Goal: Information Seeking & Learning: Learn about a topic

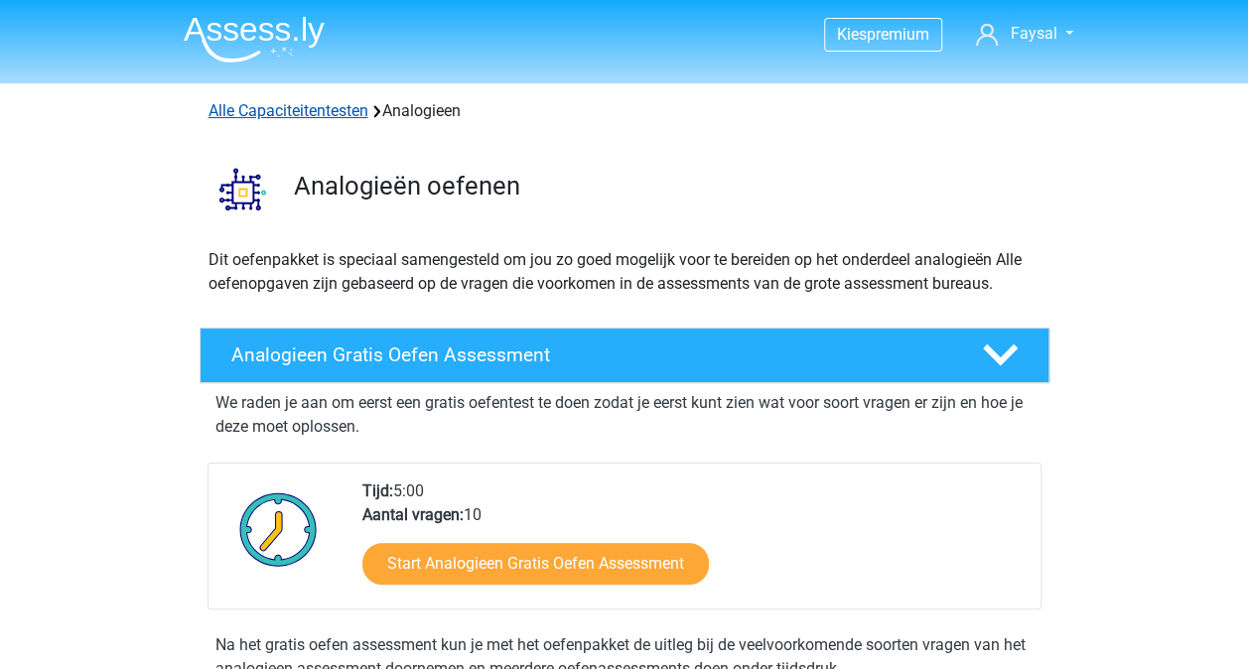
click at [347, 103] on link "Alle Capaciteitentesten" at bounding box center [288, 110] width 160 height 19
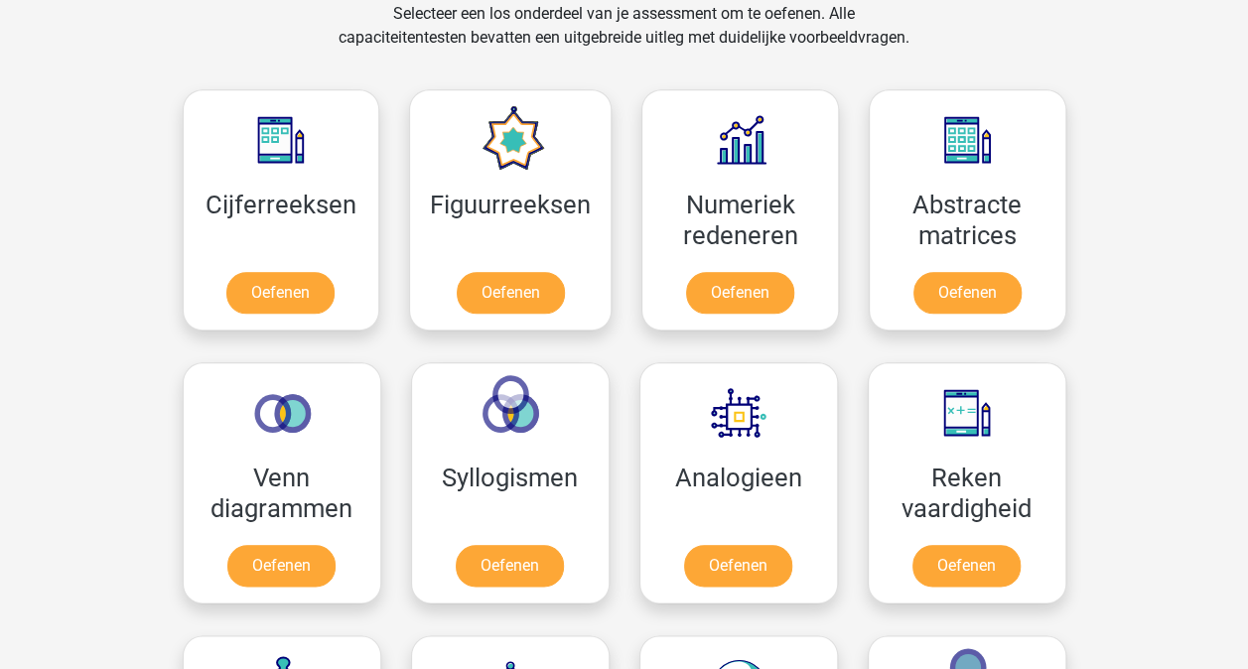
scroll to position [842, 0]
click at [503, 286] on link "Oefenen" at bounding box center [510, 297] width 113 height 44
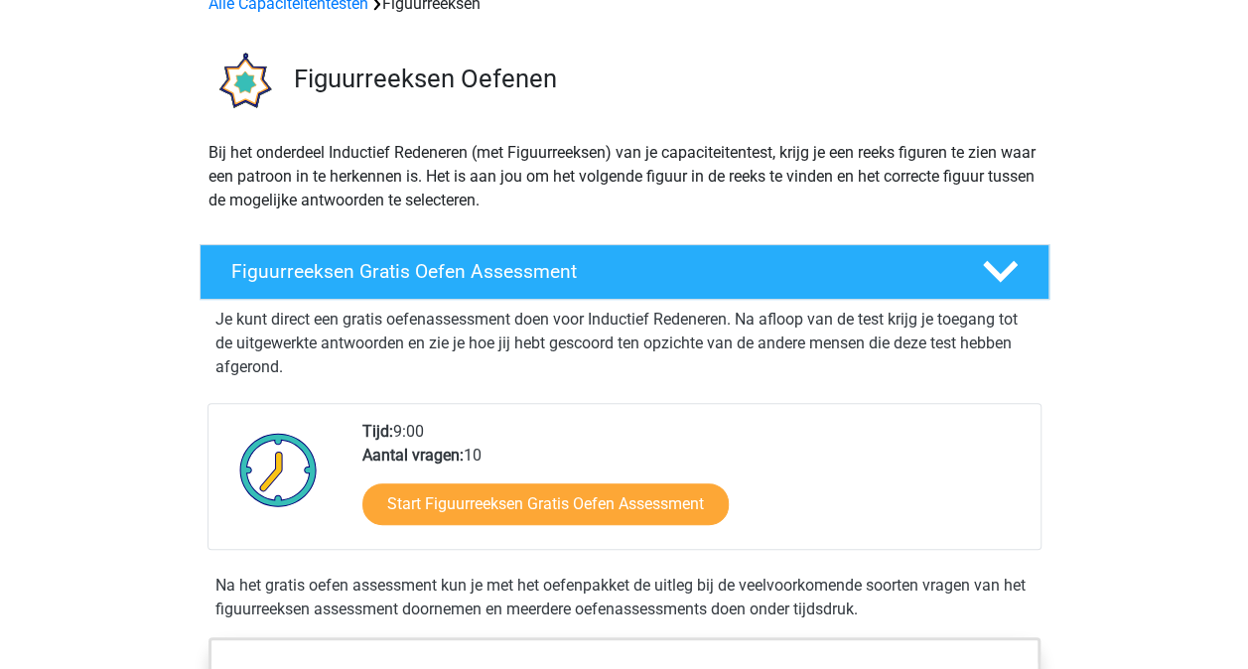
scroll to position [198, 0]
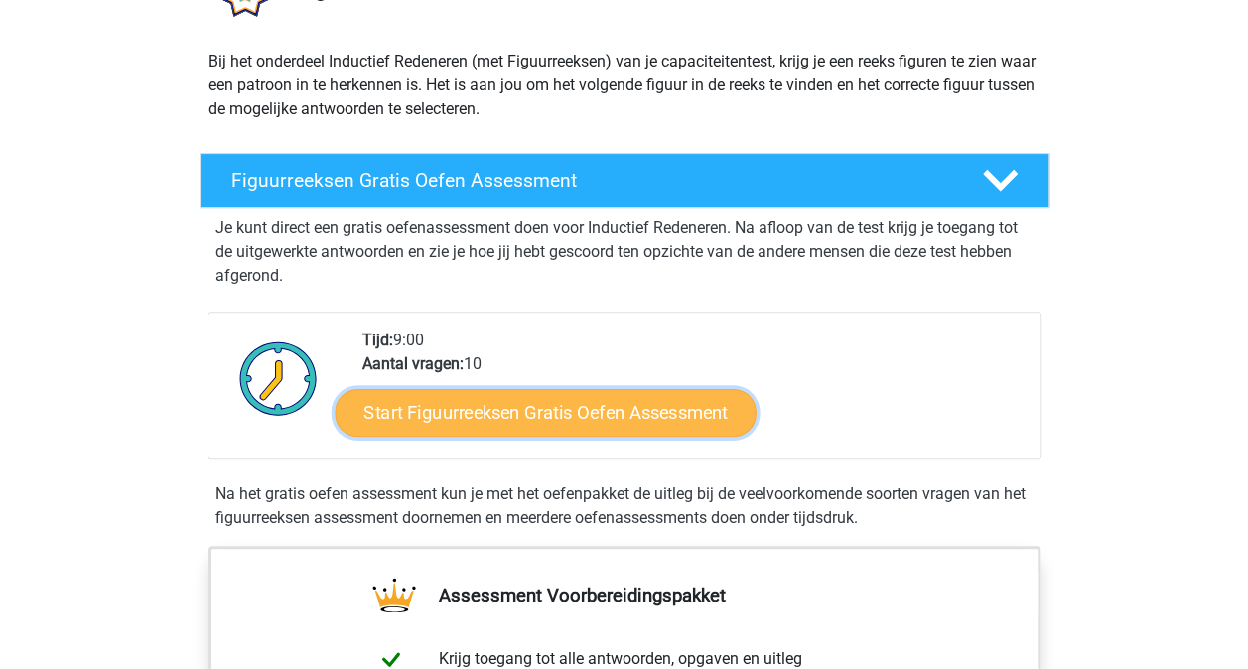
click at [528, 415] on link "Start Figuurreeksen Gratis Oefen Assessment" at bounding box center [544, 412] width 421 height 48
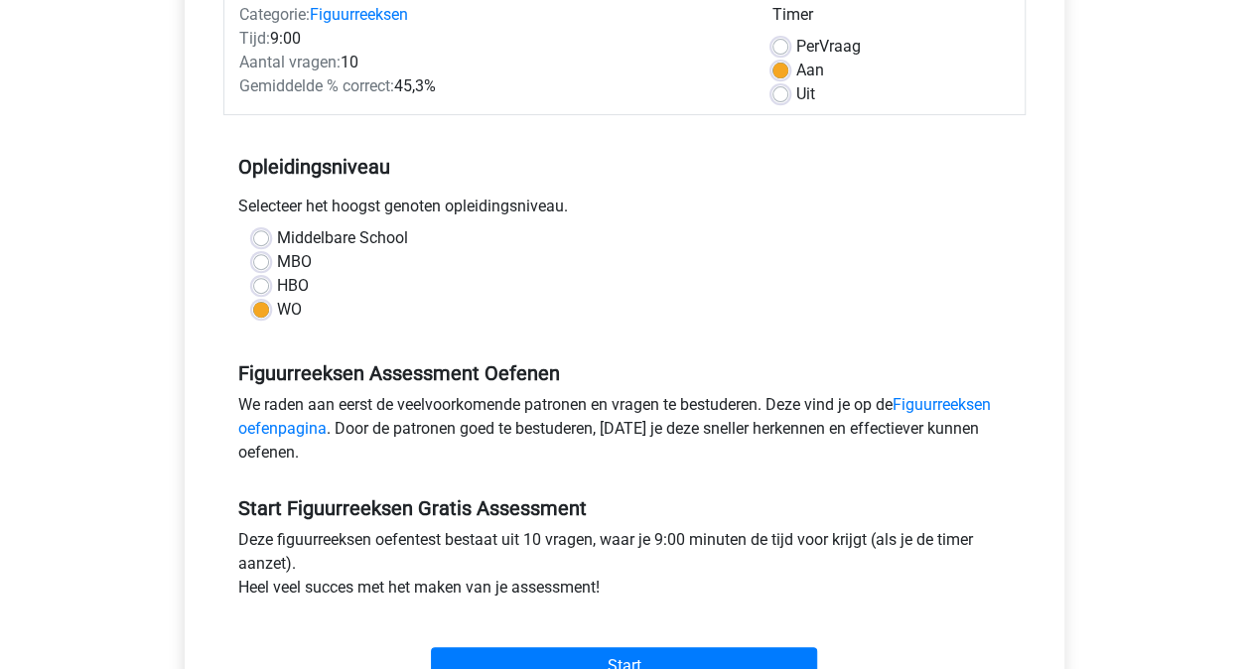
scroll to position [496, 0]
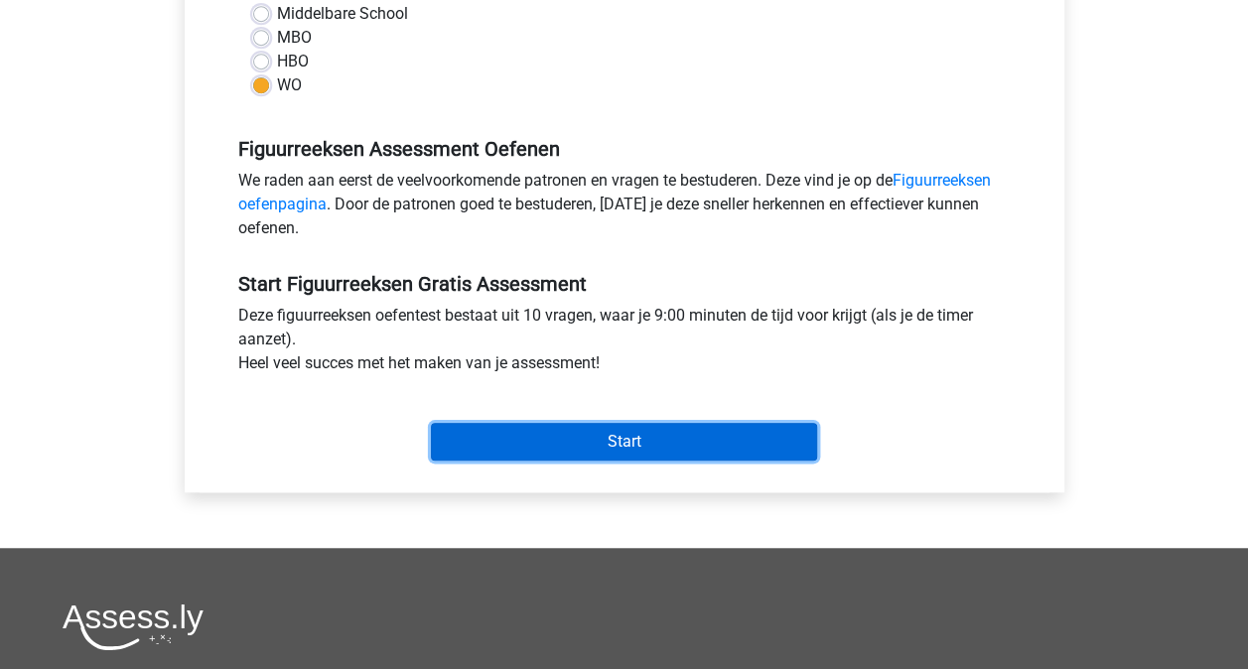
click at [597, 443] on input "Start" at bounding box center [624, 442] width 386 height 38
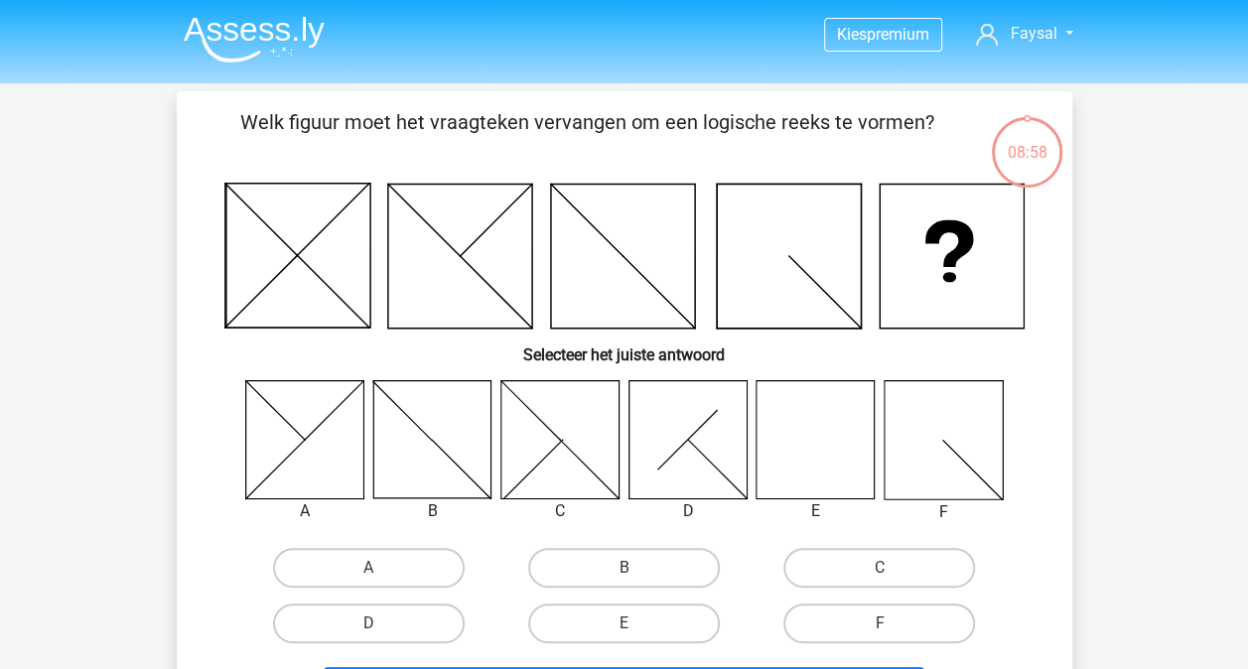
click at [632, 625] on input "E" at bounding box center [629, 629] width 13 height 13
radio input "true"
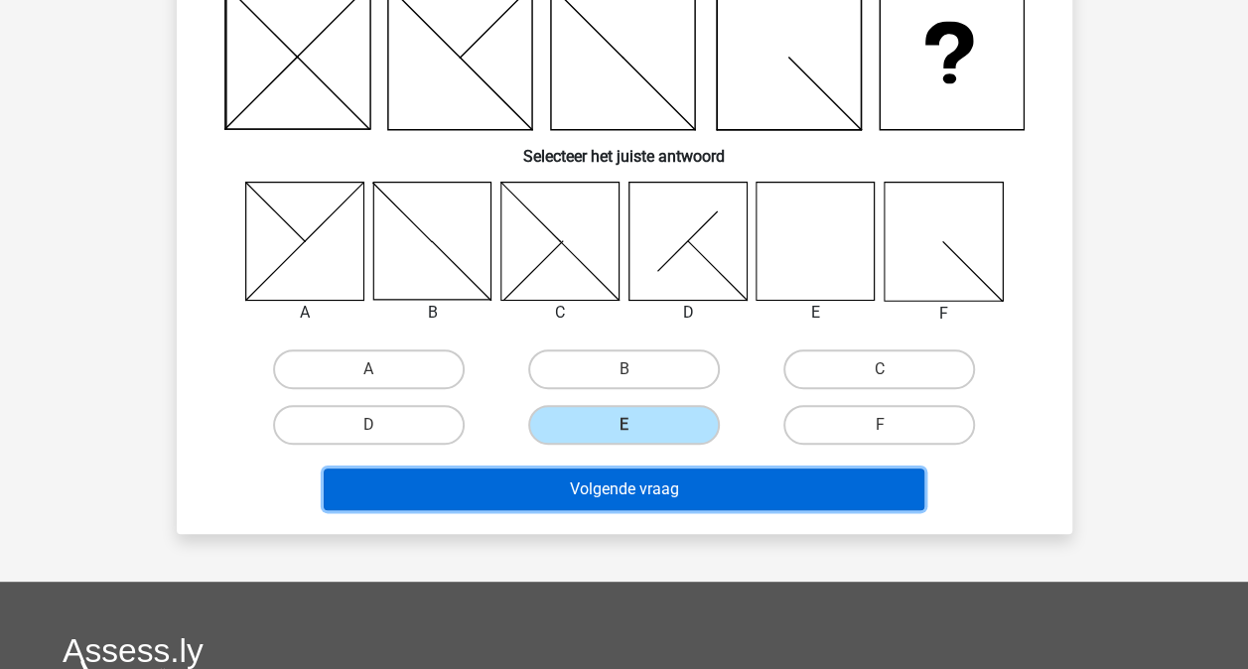
click at [659, 490] on button "Volgende vraag" at bounding box center [624, 489] width 600 height 42
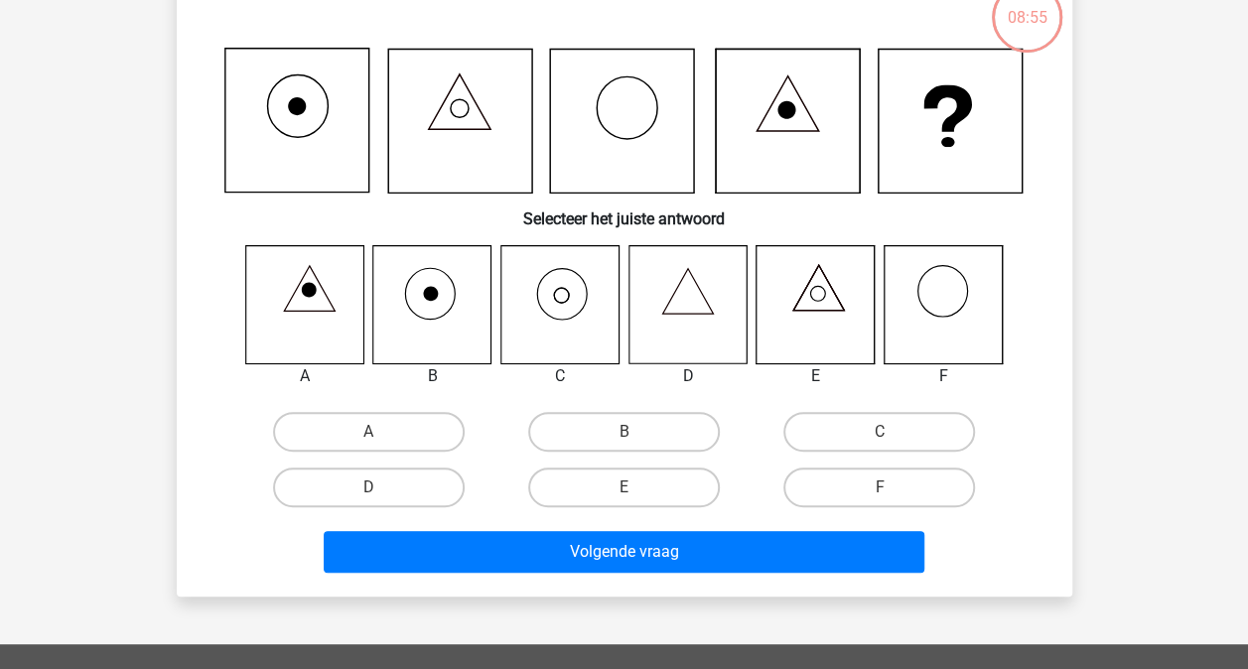
scroll to position [91, 0]
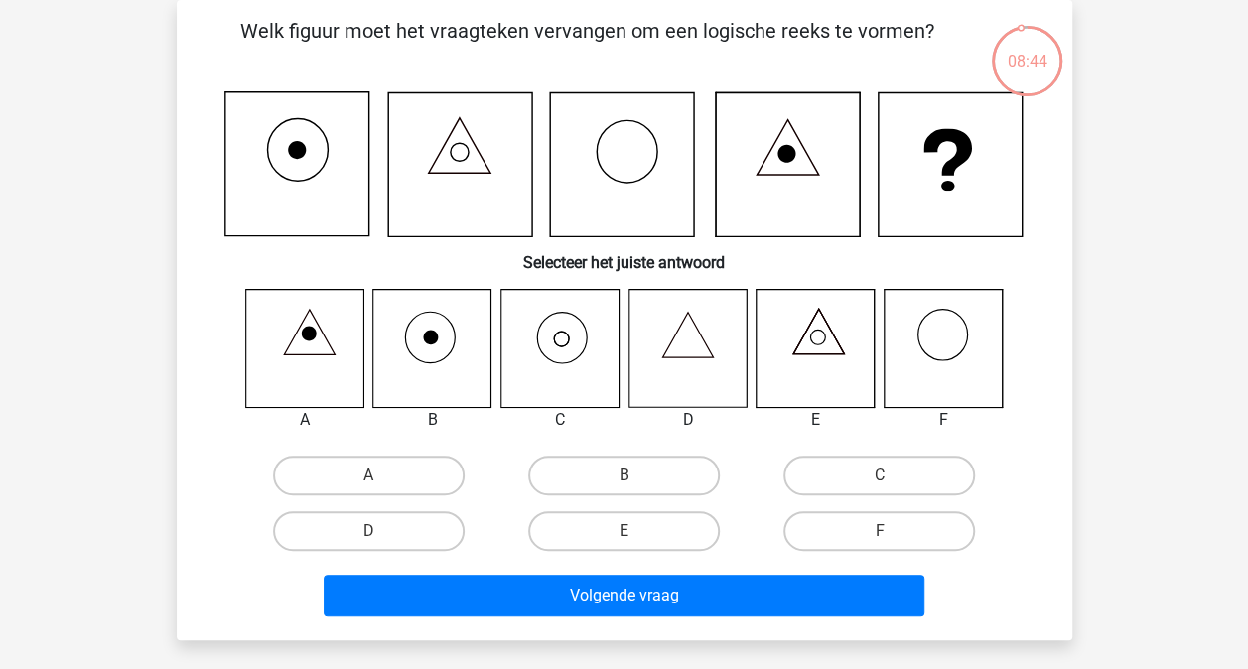
click at [550, 345] on icon at bounding box center [559, 348] width 118 height 118
click at [881, 475] on input "C" at bounding box center [885, 481] width 13 height 13
radio input "true"
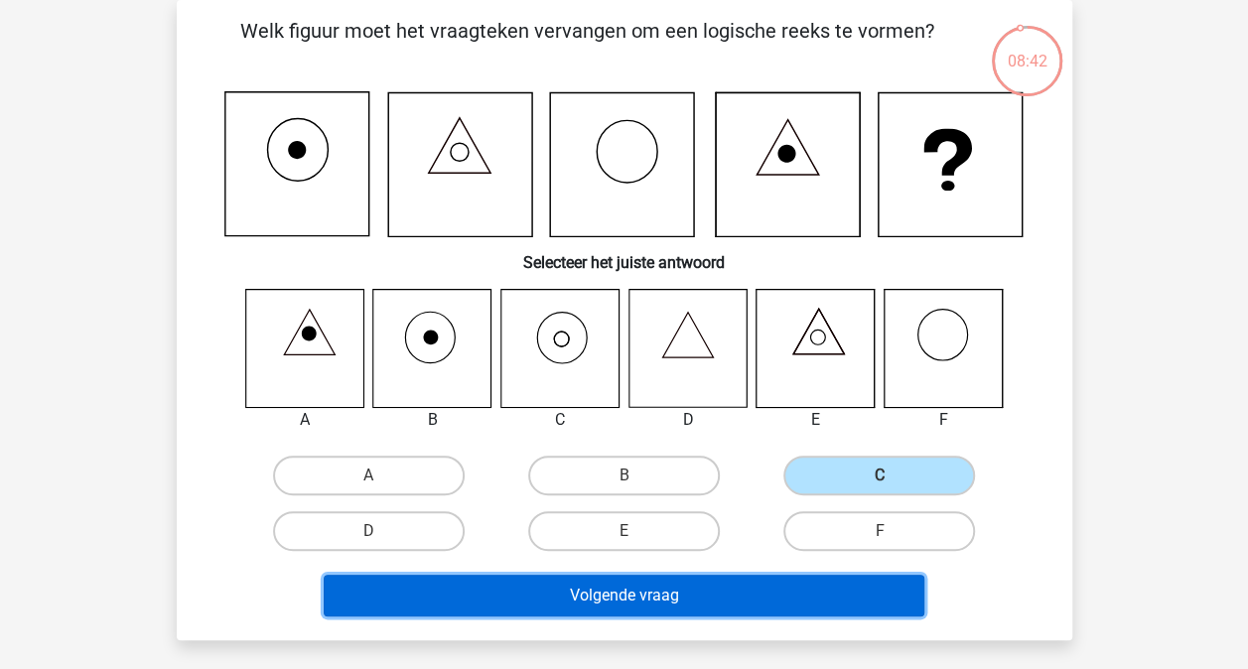
click at [684, 609] on button "Volgende vraag" at bounding box center [624, 596] width 600 height 42
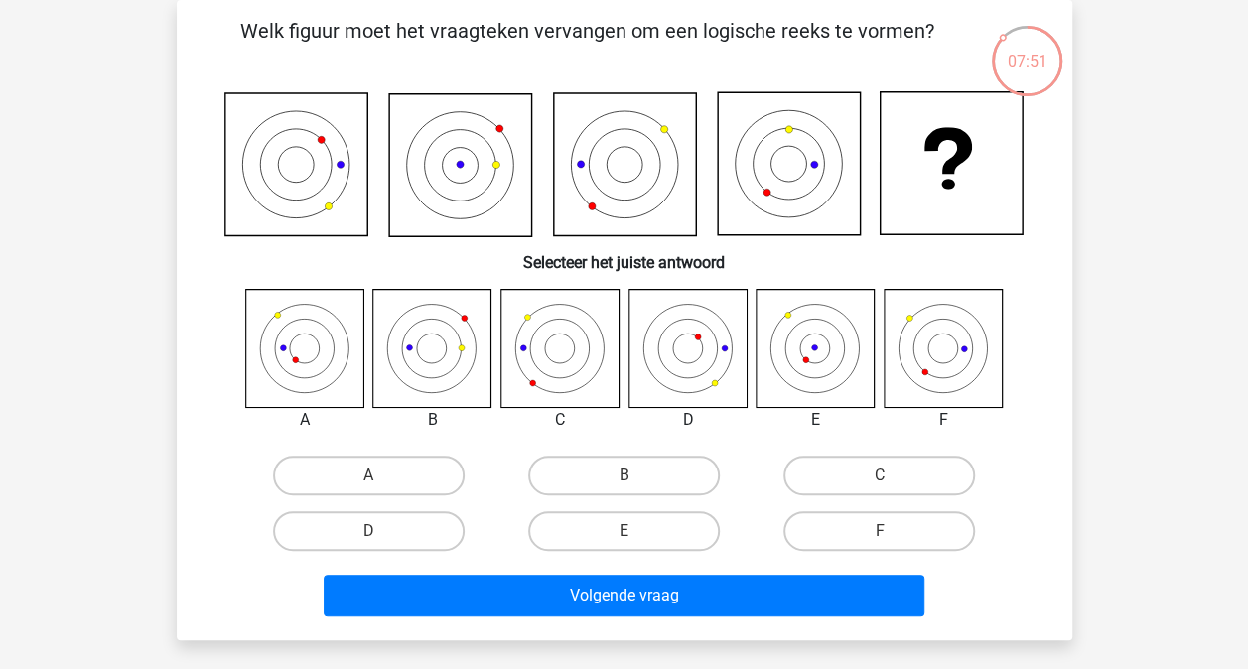
click at [281, 173] on icon at bounding box center [295, 164] width 143 height 143
click at [342, 165] on icon at bounding box center [339, 164] width 7 height 7
click at [326, 164] on icon at bounding box center [295, 164] width 143 height 143
click at [268, 164] on icon at bounding box center [295, 164] width 143 height 143
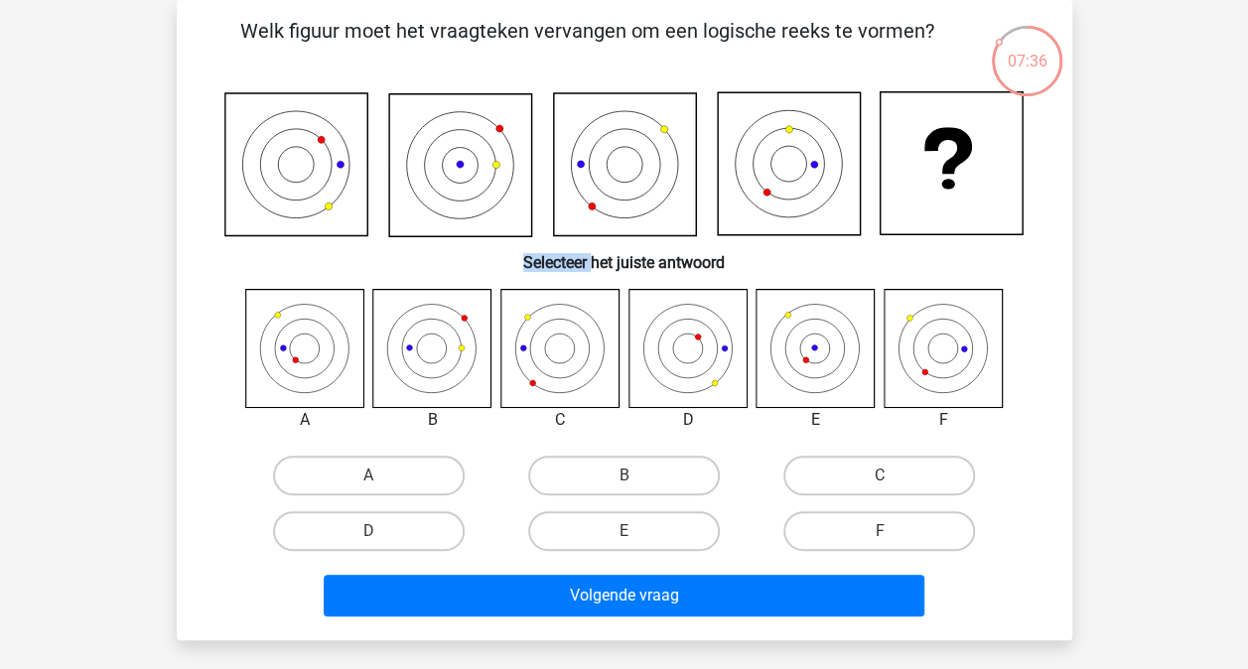
click at [268, 164] on icon at bounding box center [295, 164] width 143 height 143
click at [408, 461] on label "A" at bounding box center [369, 476] width 192 height 40
click at [381, 475] on input "A" at bounding box center [374, 481] width 13 height 13
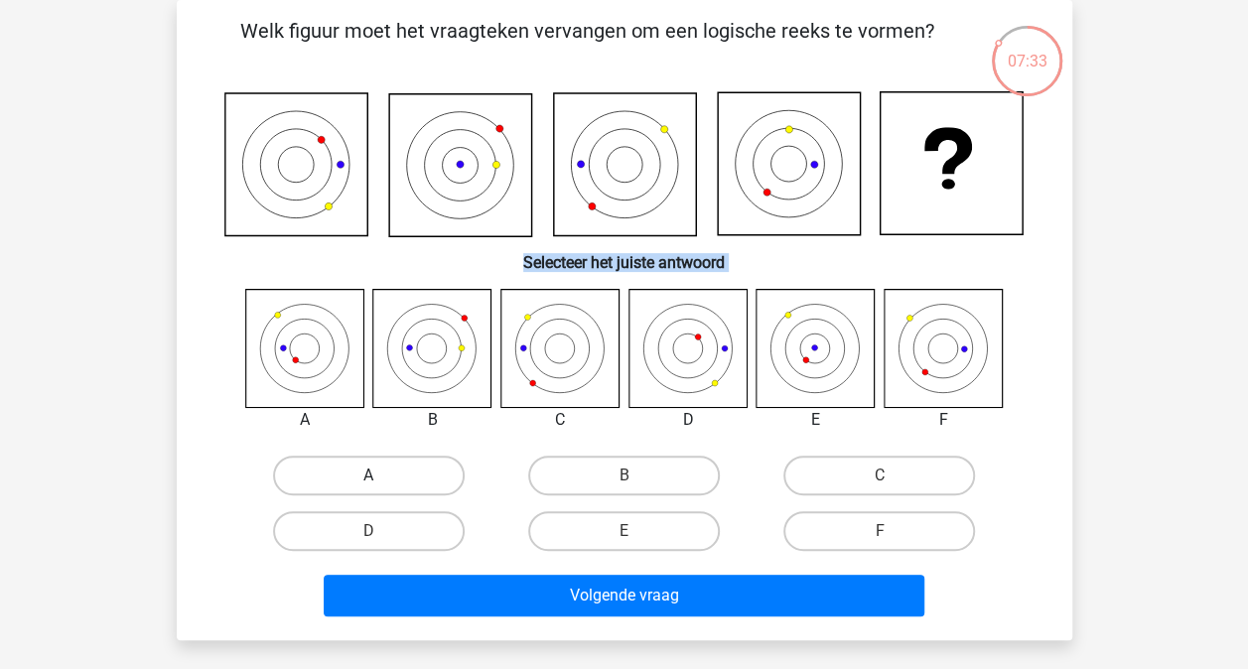
radio input "true"
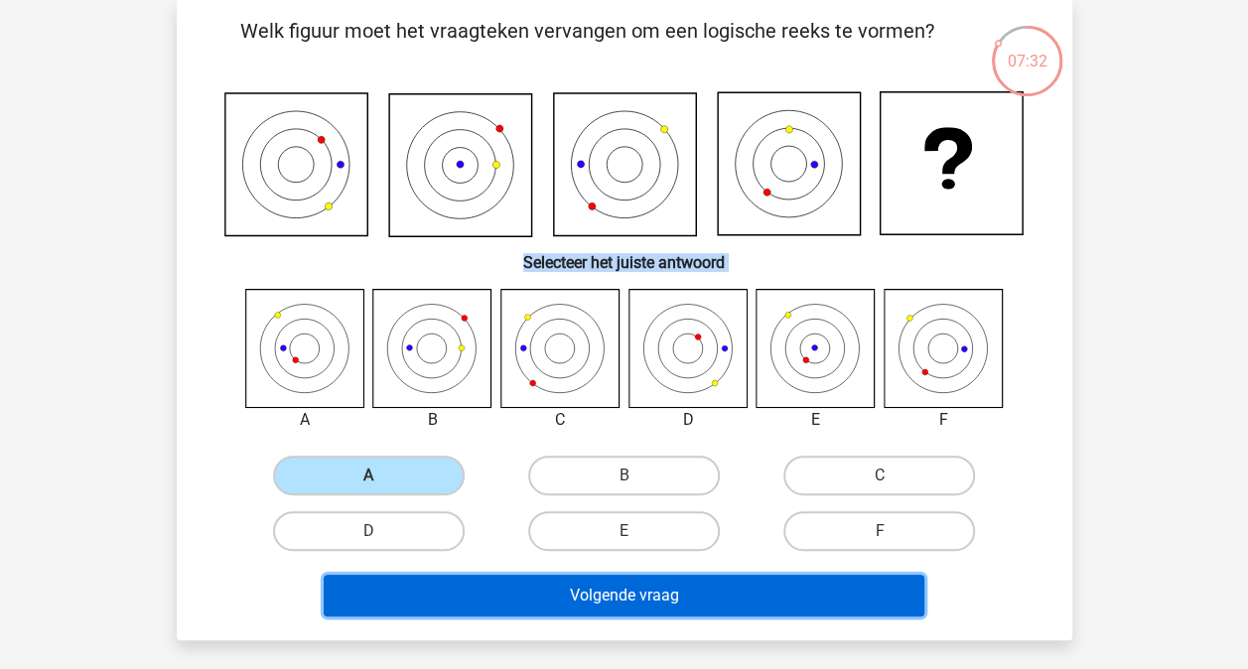
click at [560, 604] on button "Volgende vraag" at bounding box center [624, 596] width 600 height 42
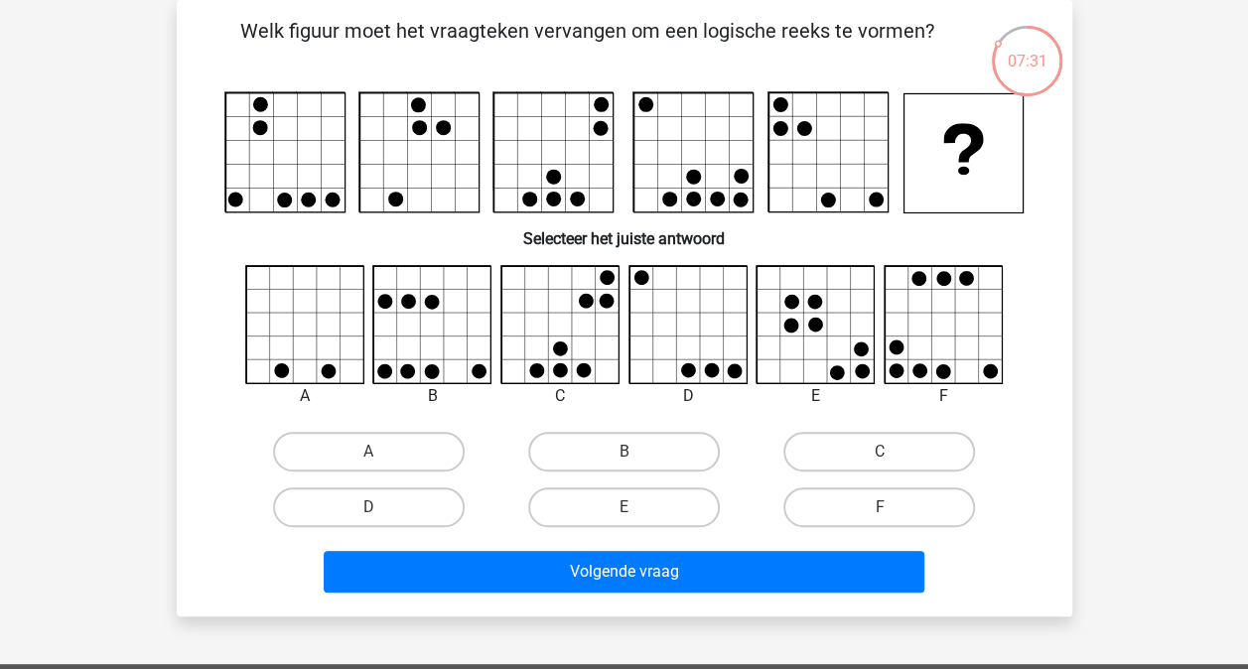
click at [323, 235] on h6 "Selecteer het juiste antwoord" at bounding box center [624, 230] width 832 height 35
click at [856, 506] on label "F" at bounding box center [879, 507] width 192 height 40
click at [879, 507] on input "F" at bounding box center [885, 513] width 13 height 13
radio input "true"
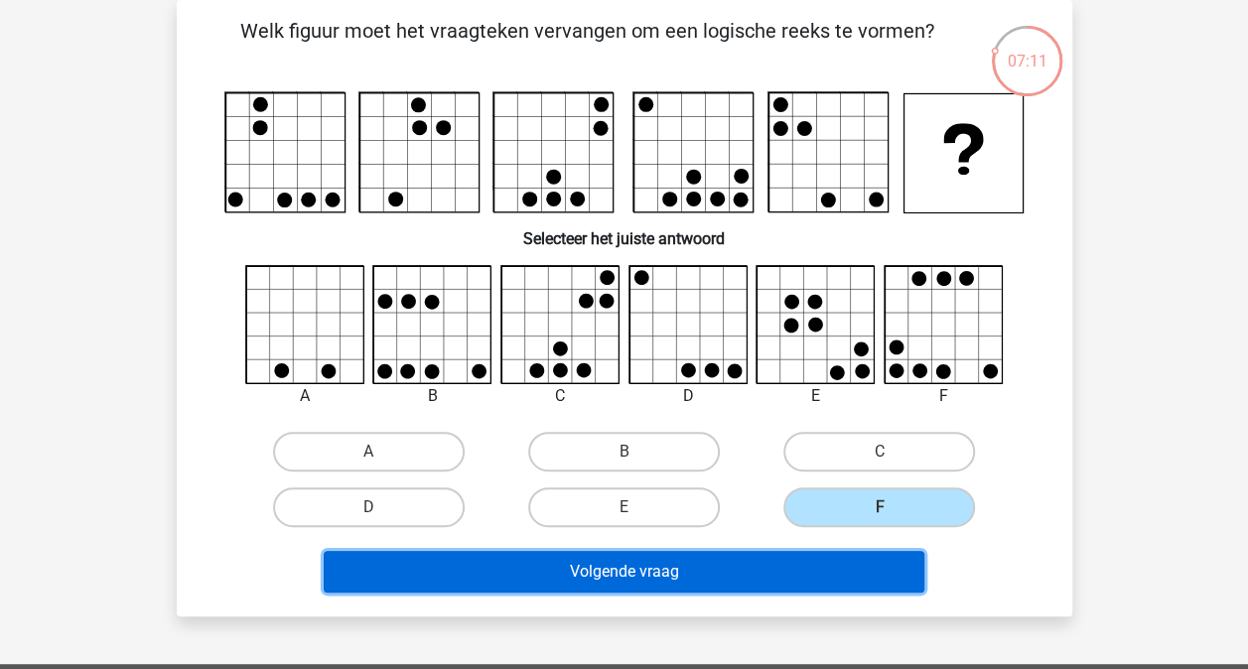
click at [714, 580] on button "Volgende vraag" at bounding box center [624, 572] width 600 height 42
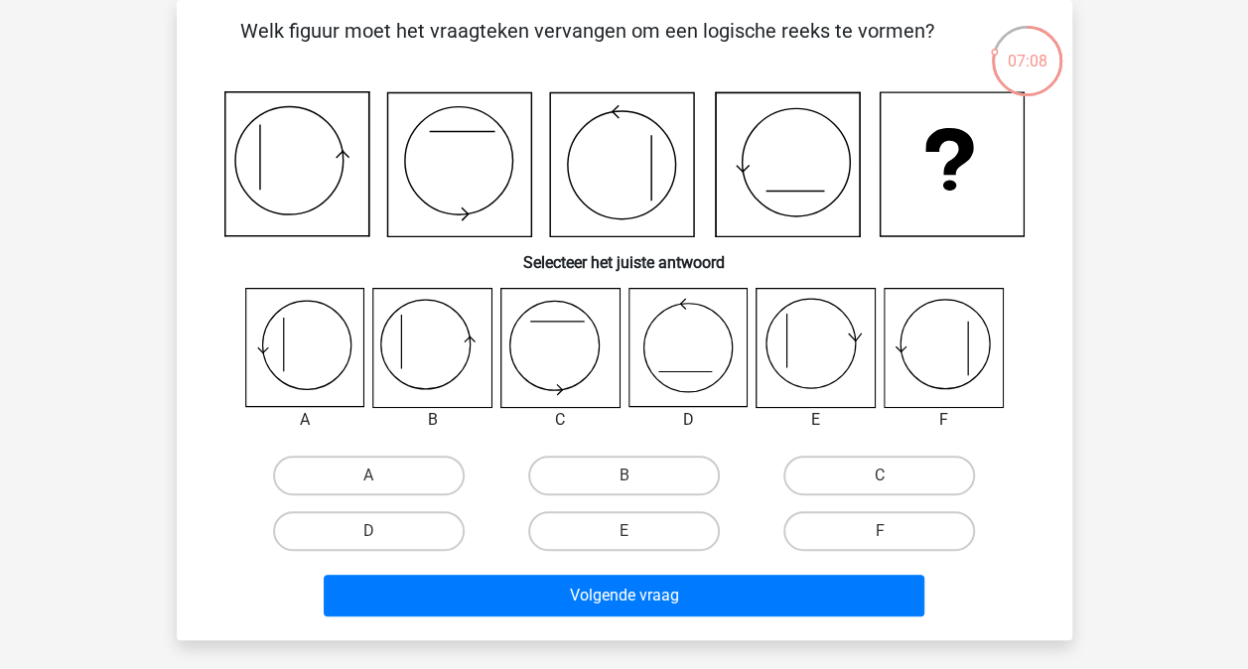
drag, startPoint x: 262, startPoint y: 183, endPoint x: 267, endPoint y: 83, distance: 99.4
click at [267, 83] on div "Welk figuur moet het vraagteken vervangen om een logische reeks te vormen? Sele…" at bounding box center [624, 320] width 879 height 608
drag, startPoint x: 433, startPoint y: 126, endPoint x: 539, endPoint y: 127, distance: 106.2
click at [545, 125] on icon at bounding box center [624, 164] width 800 height 146
drag, startPoint x: 645, startPoint y: 192, endPoint x: 645, endPoint y: 138, distance: 53.6
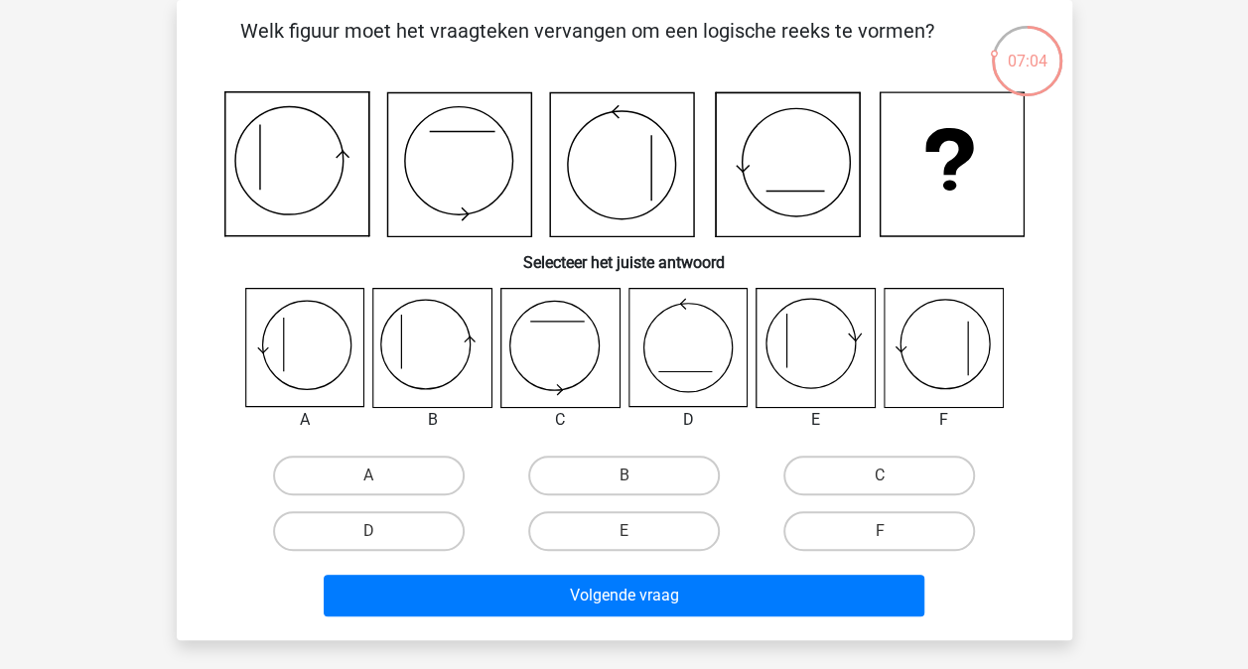
click at [645, 138] on icon at bounding box center [622, 165] width 144 height 144
click at [336, 155] on icon at bounding box center [339, 154] width 6 height 6
click at [276, 108] on icon at bounding box center [288, 161] width 108 height 108
click at [462, 216] on icon at bounding box center [459, 165] width 144 height 144
click at [389, 468] on label "A" at bounding box center [369, 476] width 192 height 40
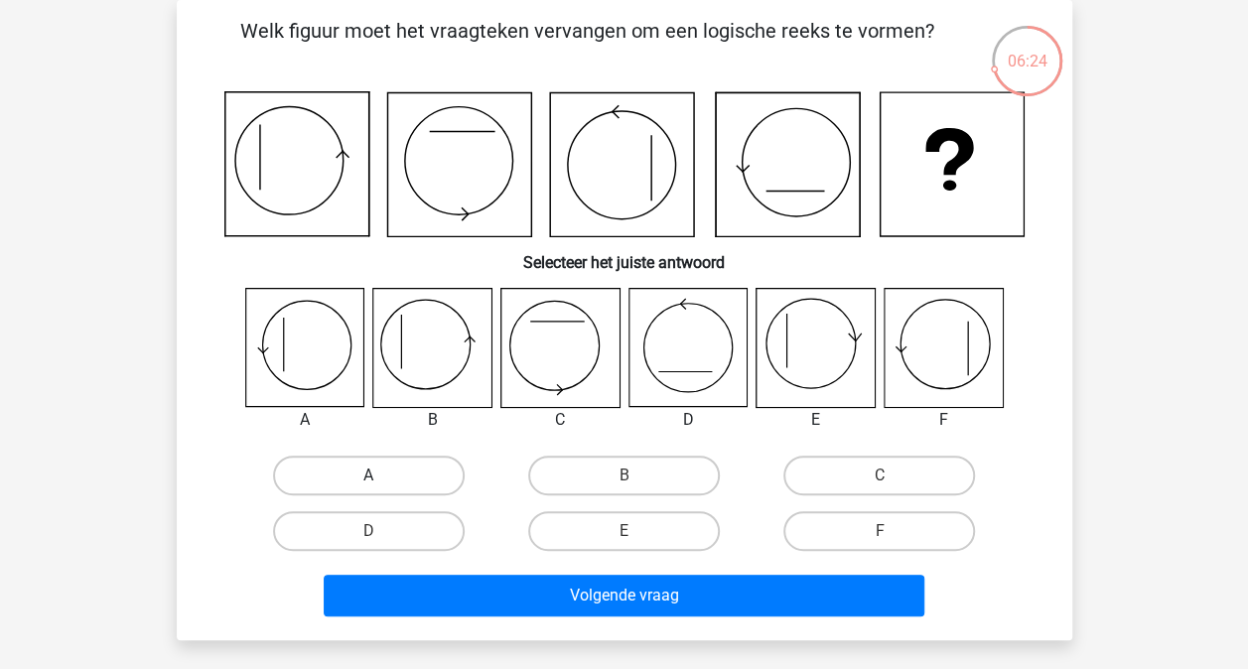
click at [381, 475] on input "A" at bounding box center [374, 481] width 13 height 13
radio input "true"
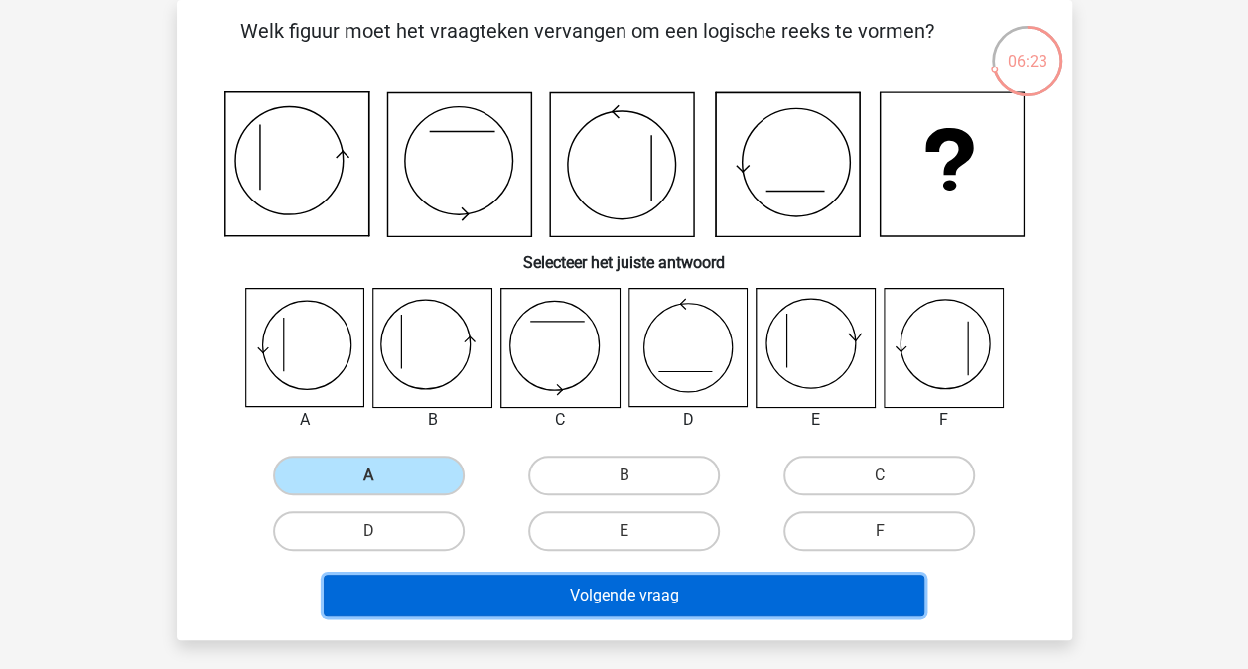
click at [598, 599] on button "Volgende vraag" at bounding box center [624, 596] width 600 height 42
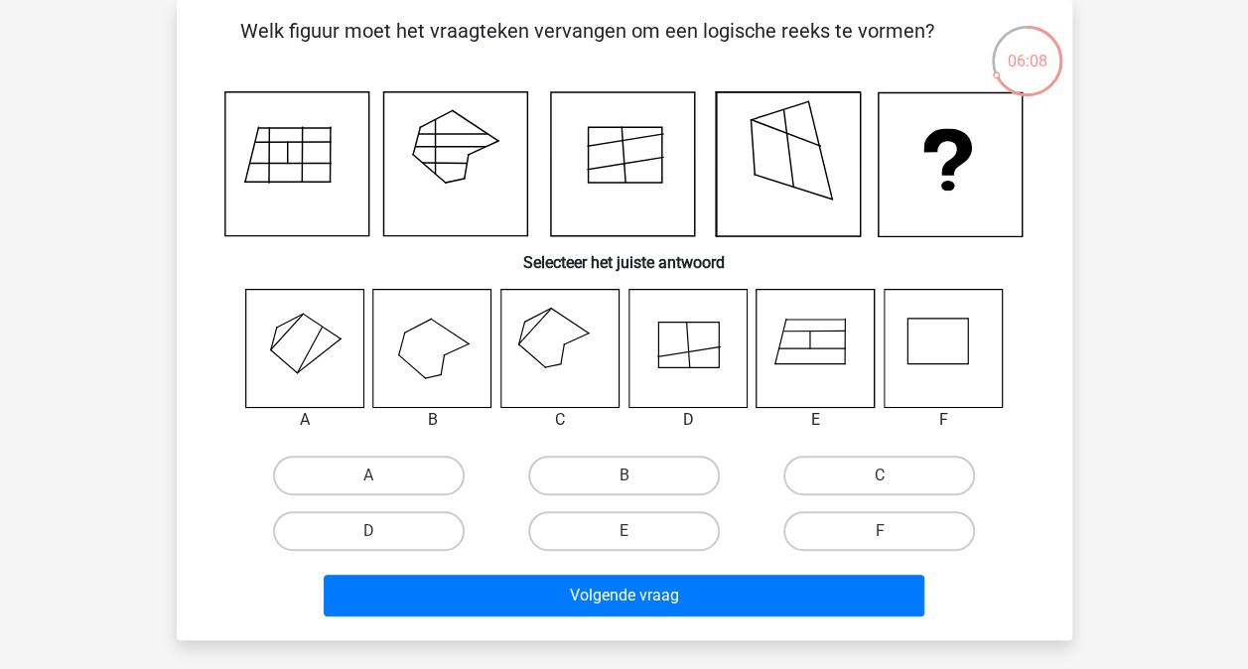
click at [294, 146] on icon at bounding box center [296, 164] width 144 height 144
click at [660, 169] on icon at bounding box center [623, 164] width 144 height 144
click at [786, 154] on icon at bounding box center [789, 164] width 144 height 144
click at [869, 473] on label "C" at bounding box center [879, 476] width 192 height 40
click at [879, 475] on input "C" at bounding box center [885, 481] width 13 height 13
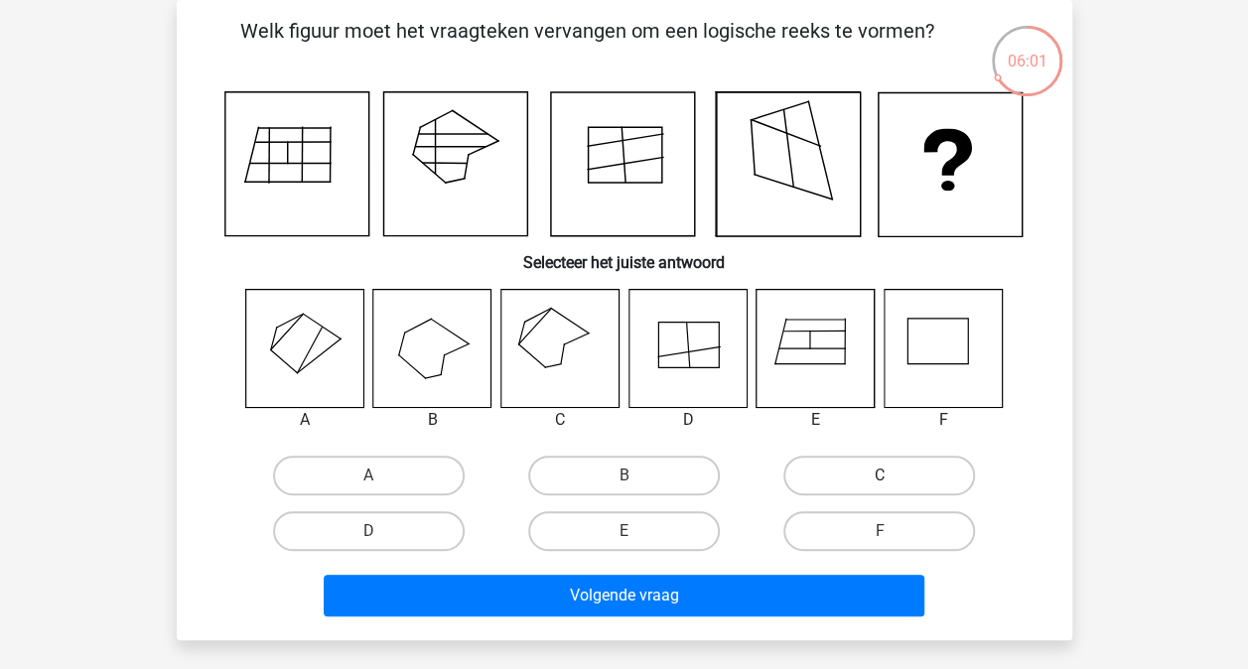
radio input "true"
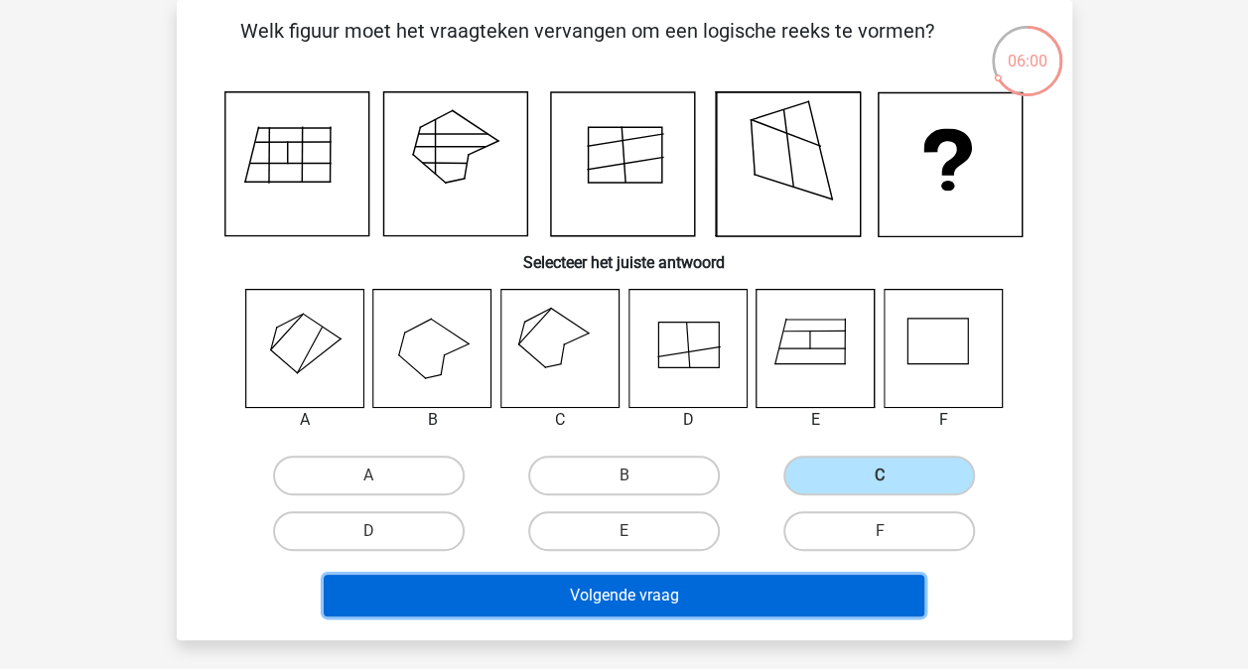
click at [673, 591] on button "Volgende vraag" at bounding box center [624, 596] width 600 height 42
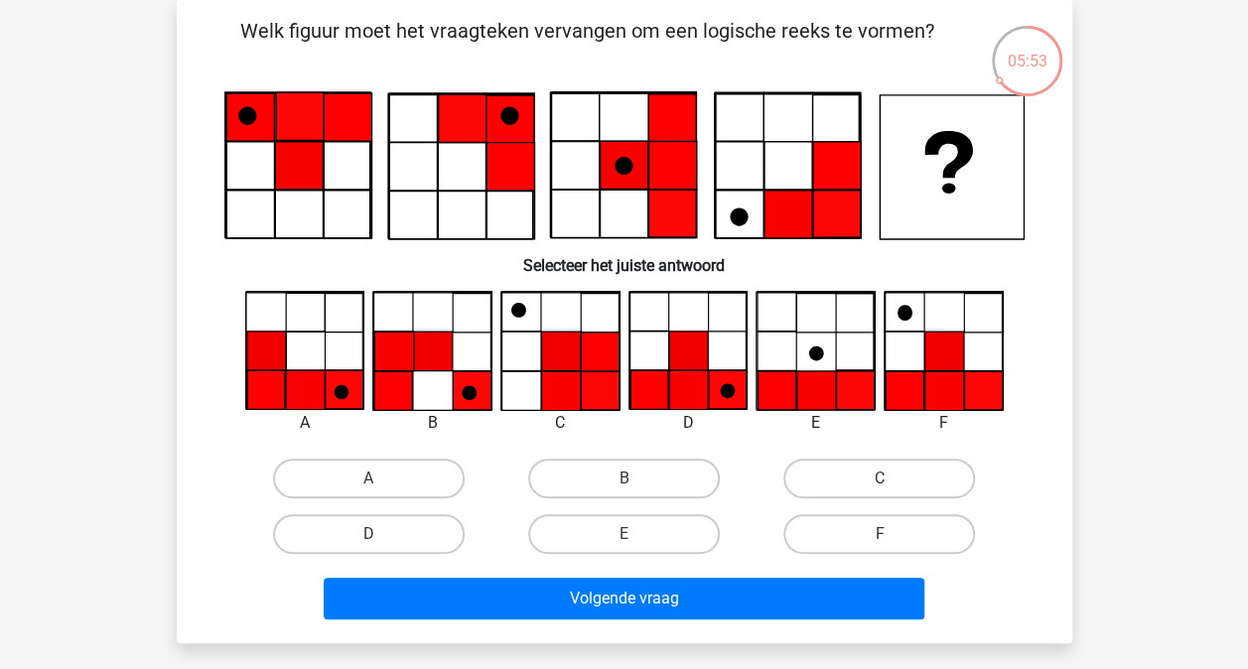
click at [262, 111] on icon at bounding box center [250, 117] width 48 height 48
click at [315, 166] on icon at bounding box center [299, 166] width 48 height 48
click at [245, 221] on icon at bounding box center [297, 166] width 144 height 144
click at [252, 205] on icon at bounding box center [297, 166] width 144 height 144
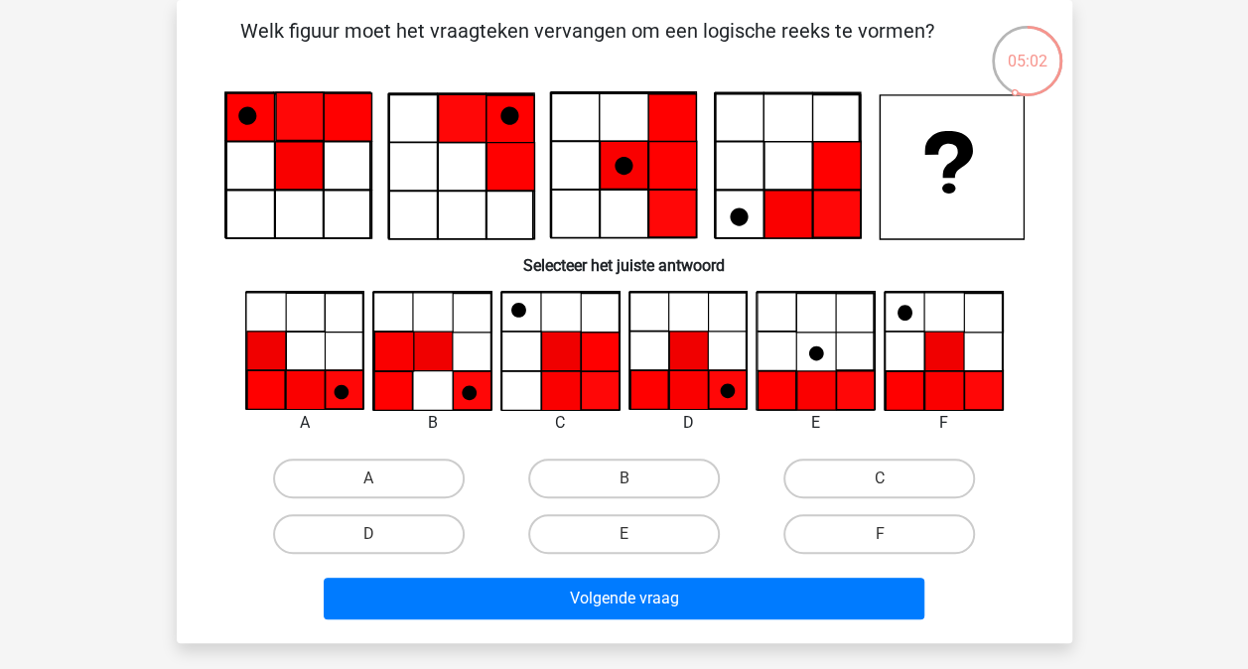
click at [341, 210] on icon at bounding box center [297, 166] width 144 height 144
click at [391, 528] on label "D" at bounding box center [369, 534] width 192 height 40
click at [381, 534] on input "D" at bounding box center [374, 540] width 13 height 13
radio input "true"
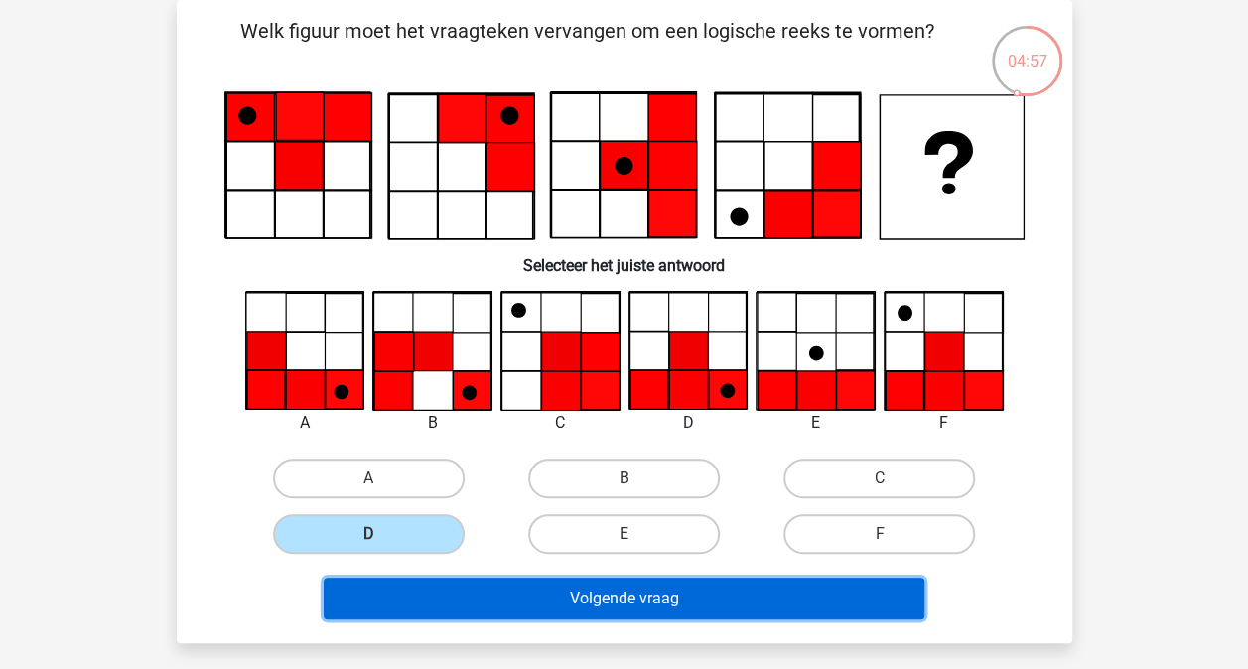
click at [664, 593] on button "Volgende vraag" at bounding box center [624, 599] width 600 height 42
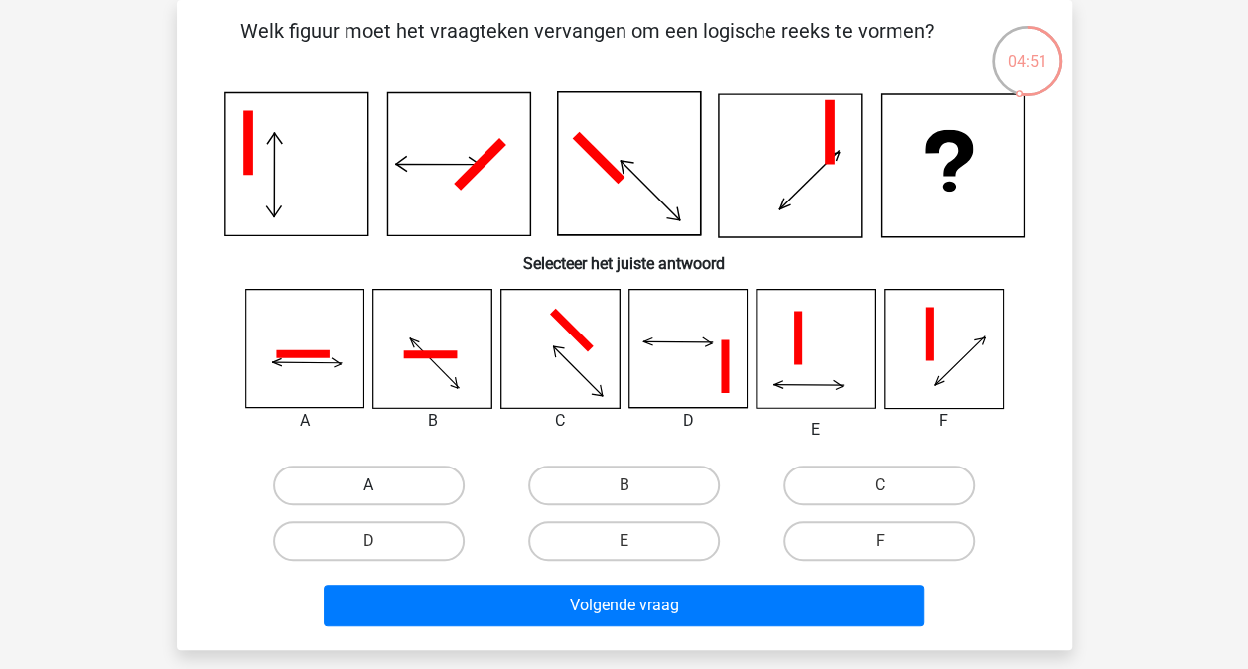
click at [423, 494] on label "A" at bounding box center [369, 485] width 192 height 40
click at [381, 494] on input "A" at bounding box center [374, 491] width 13 height 13
radio input "true"
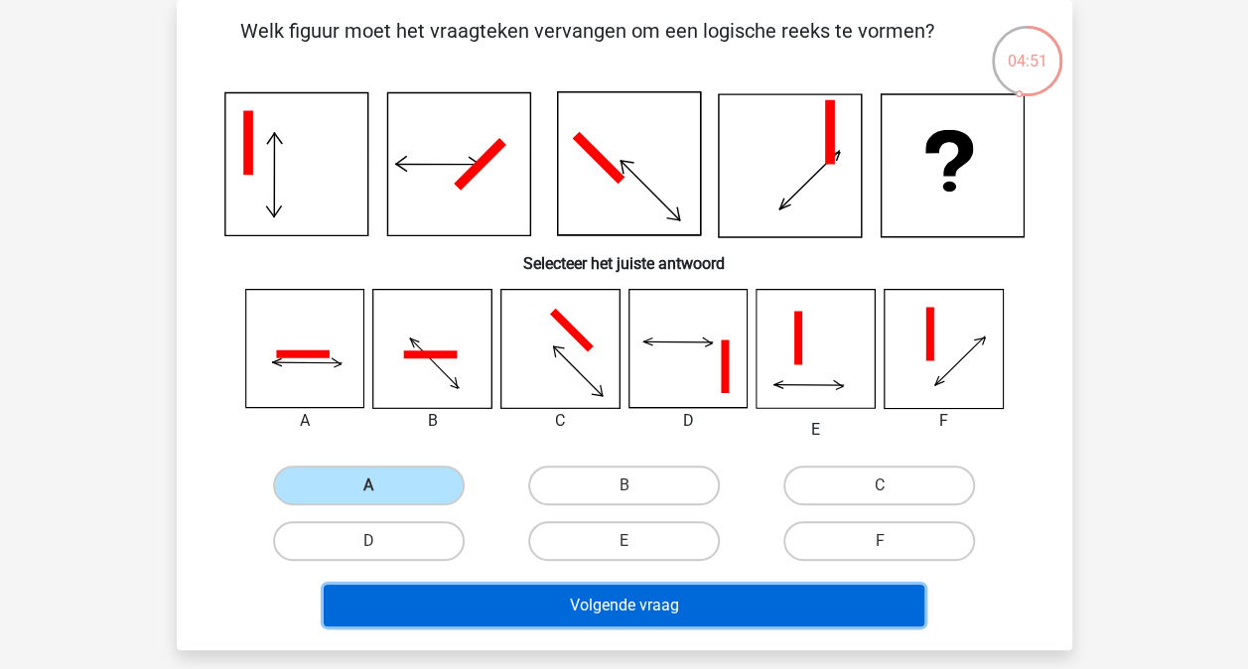
click at [475, 603] on button "Volgende vraag" at bounding box center [624, 606] width 600 height 42
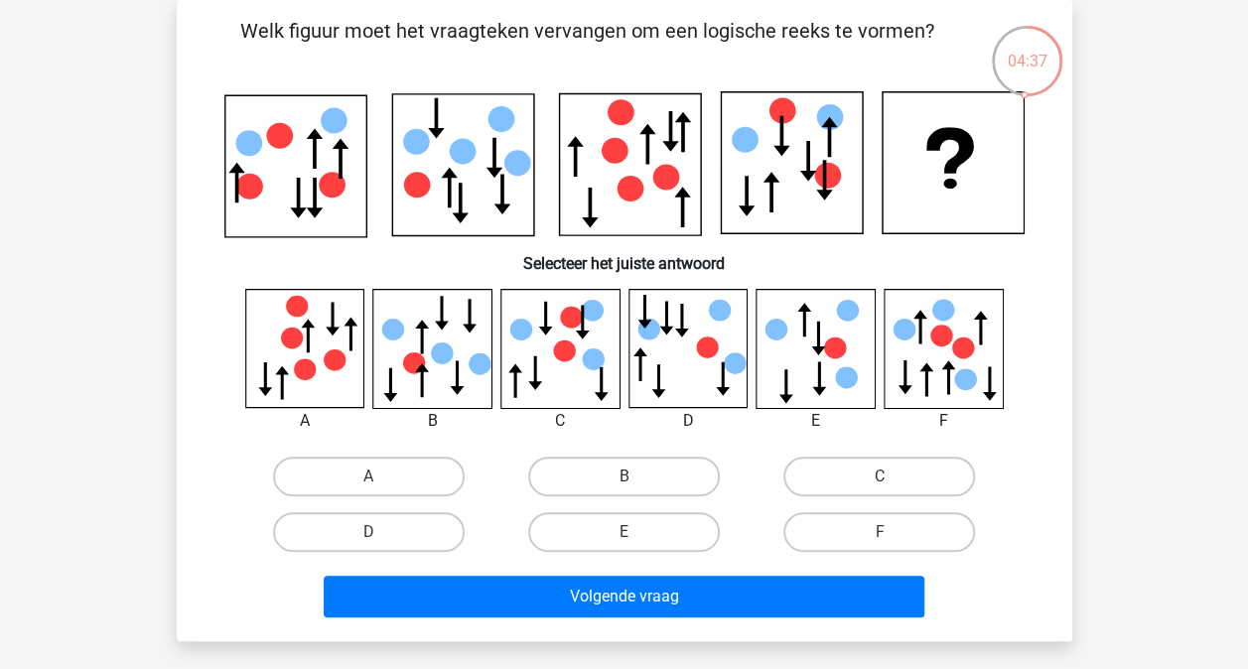
click at [450, 204] on icon at bounding box center [449, 188] width 16 height 41
click at [573, 171] on icon at bounding box center [575, 156] width 16 height 41
drag, startPoint x: 624, startPoint y: 162, endPoint x: 681, endPoint y: 145, distance: 59.0
click at [626, 161] on icon at bounding box center [630, 165] width 142 height 142
click at [683, 145] on icon at bounding box center [682, 132] width 16 height 41
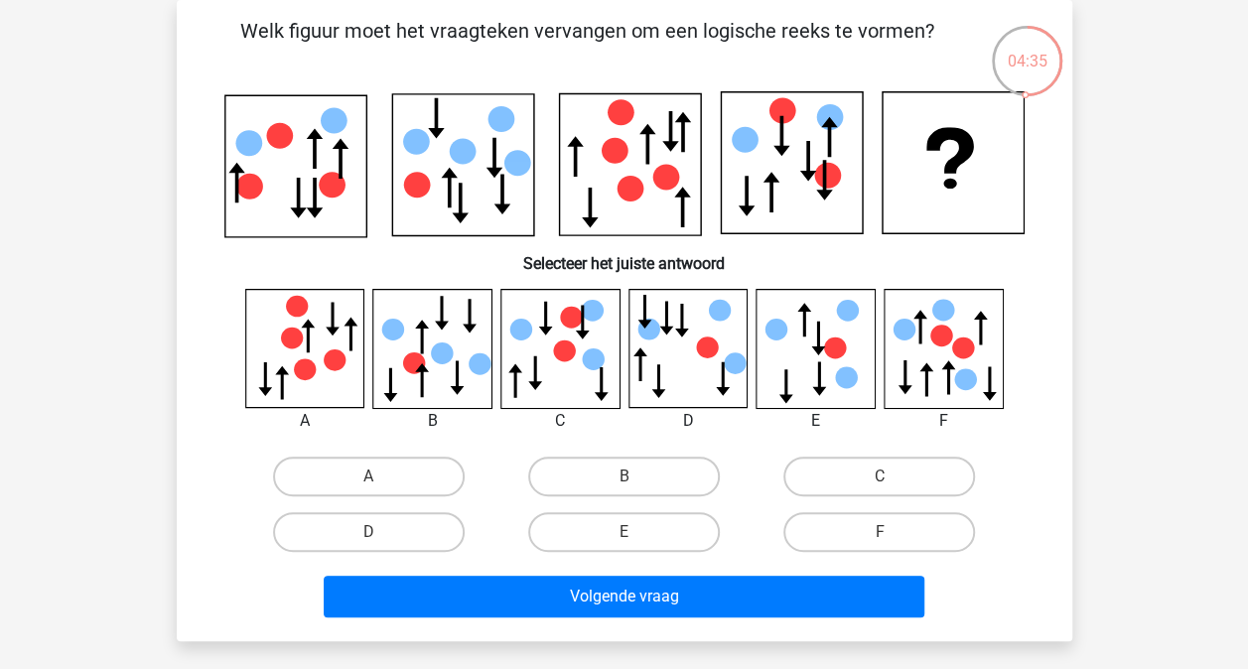
click at [679, 203] on icon at bounding box center [630, 165] width 142 height 142
click at [768, 198] on icon at bounding box center [792, 163] width 142 height 142
click at [825, 142] on icon at bounding box center [792, 163] width 142 height 142
click at [448, 187] on icon at bounding box center [449, 188] width 16 height 41
click at [565, 159] on icon at bounding box center [630, 165] width 142 height 142
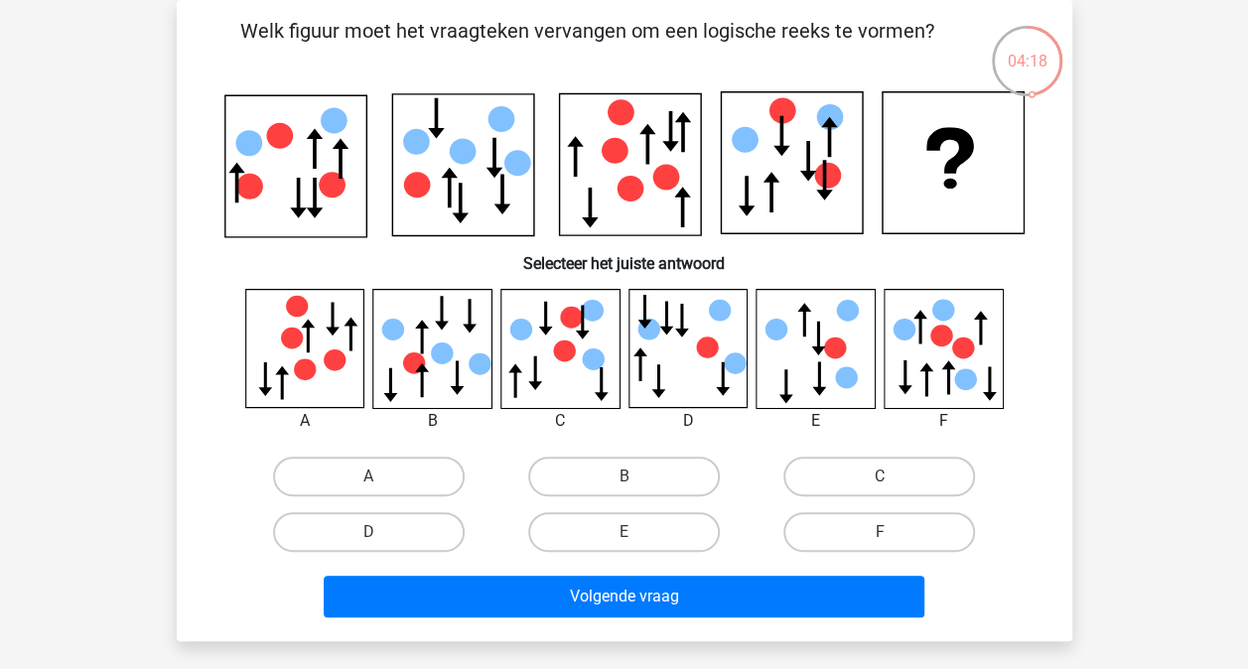
click at [598, 152] on icon at bounding box center [630, 165] width 142 height 142
click at [760, 197] on icon at bounding box center [792, 163] width 142 height 142
click at [872, 137] on icon at bounding box center [624, 164] width 800 height 147
click at [445, 183] on icon at bounding box center [463, 165] width 142 height 142
click at [580, 536] on label "E" at bounding box center [624, 532] width 192 height 40
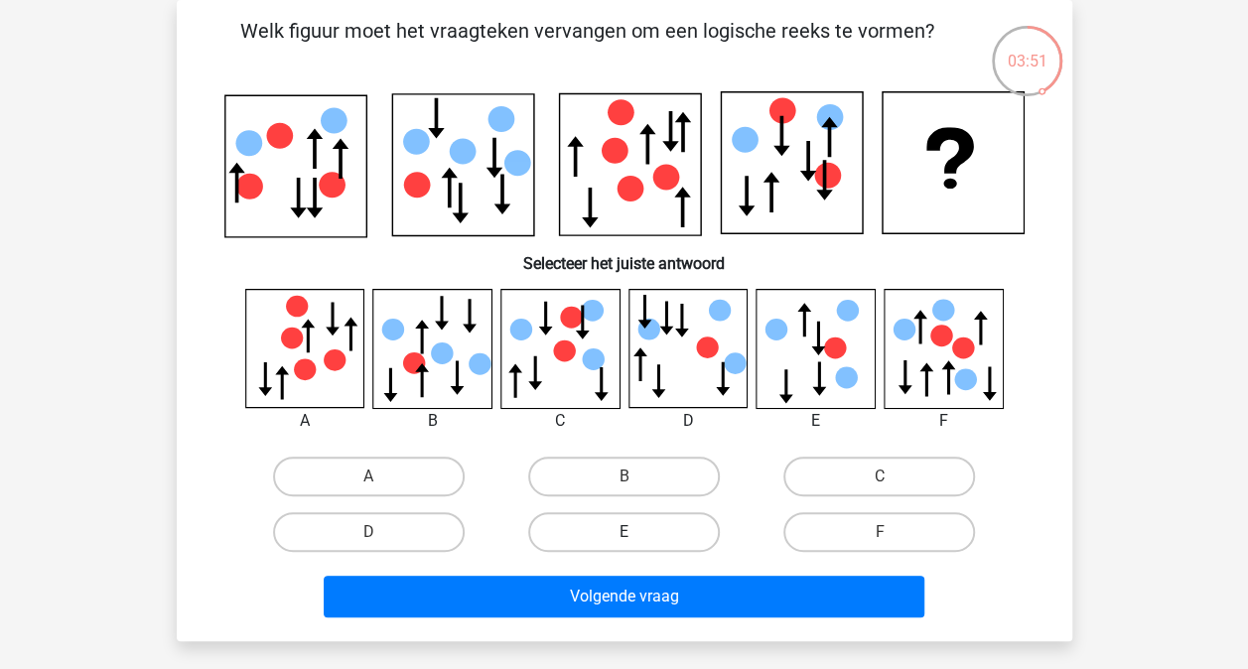
click at [623, 536] on input "E" at bounding box center [629, 538] width 13 height 13
radio input "true"
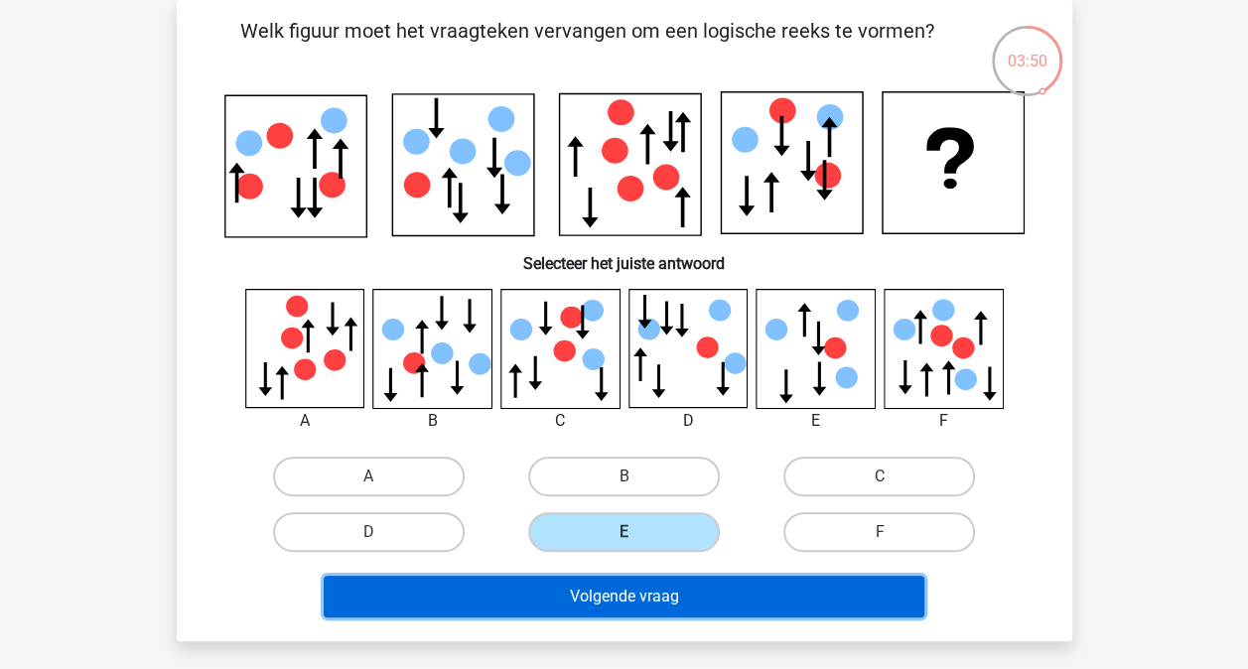
click at [626, 602] on button "Volgende vraag" at bounding box center [624, 597] width 600 height 42
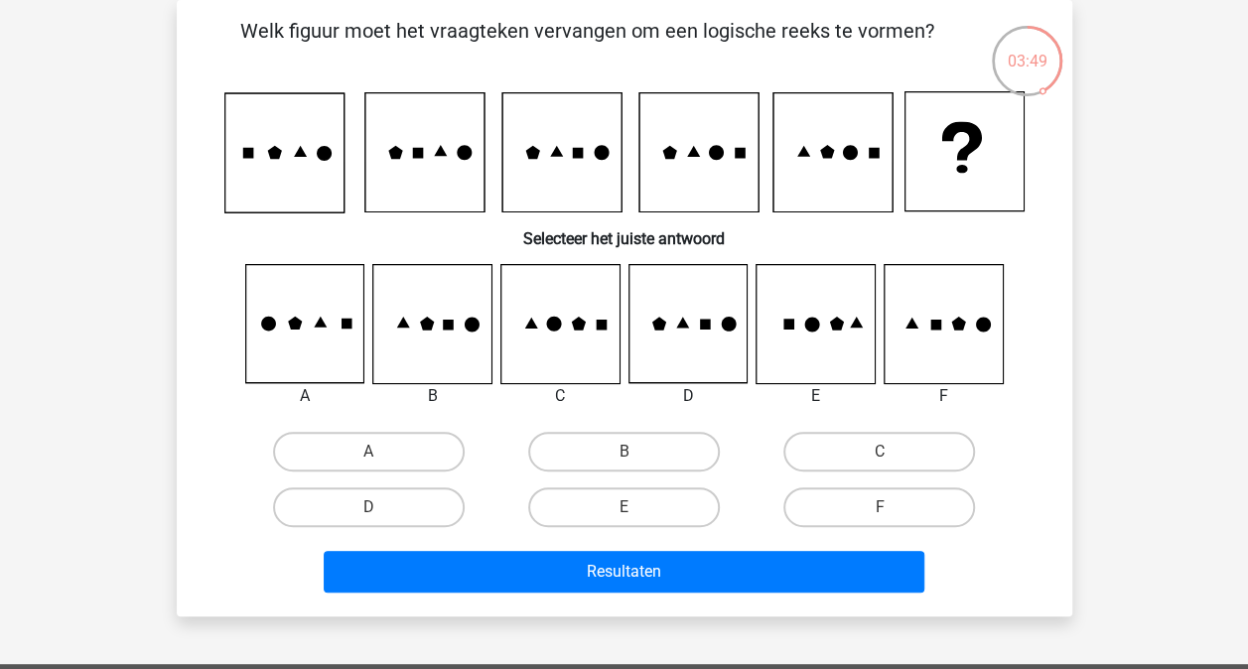
click at [123, 223] on div "Kies premium Faysal faysalelbouzidi@hotmail.com" at bounding box center [624, 548] width 1248 height 1279
click at [248, 153] on icon at bounding box center [247, 153] width 11 height 11
click at [277, 153] on icon at bounding box center [274, 153] width 14 height 14
click at [299, 155] on icon at bounding box center [300, 151] width 13 height 11
click at [314, 152] on icon at bounding box center [283, 152] width 119 height 119
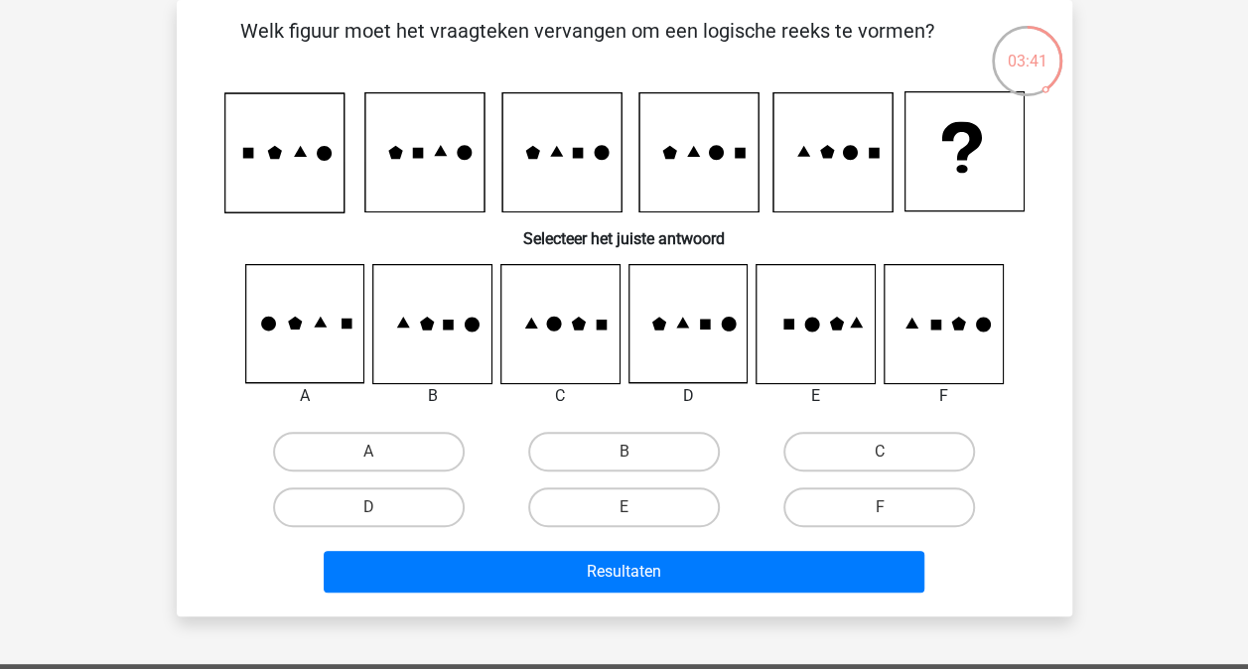
click at [401, 153] on icon at bounding box center [395, 153] width 14 height 14
click at [415, 155] on icon at bounding box center [417, 153] width 11 height 11
click at [432, 155] on icon at bounding box center [423, 152] width 119 height 119
click at [445, 154] on icon at bounding box center [440, 150] width 13 height 11
click at [532, 153] on icon at bounding box center [532, 153] width 14 height 14
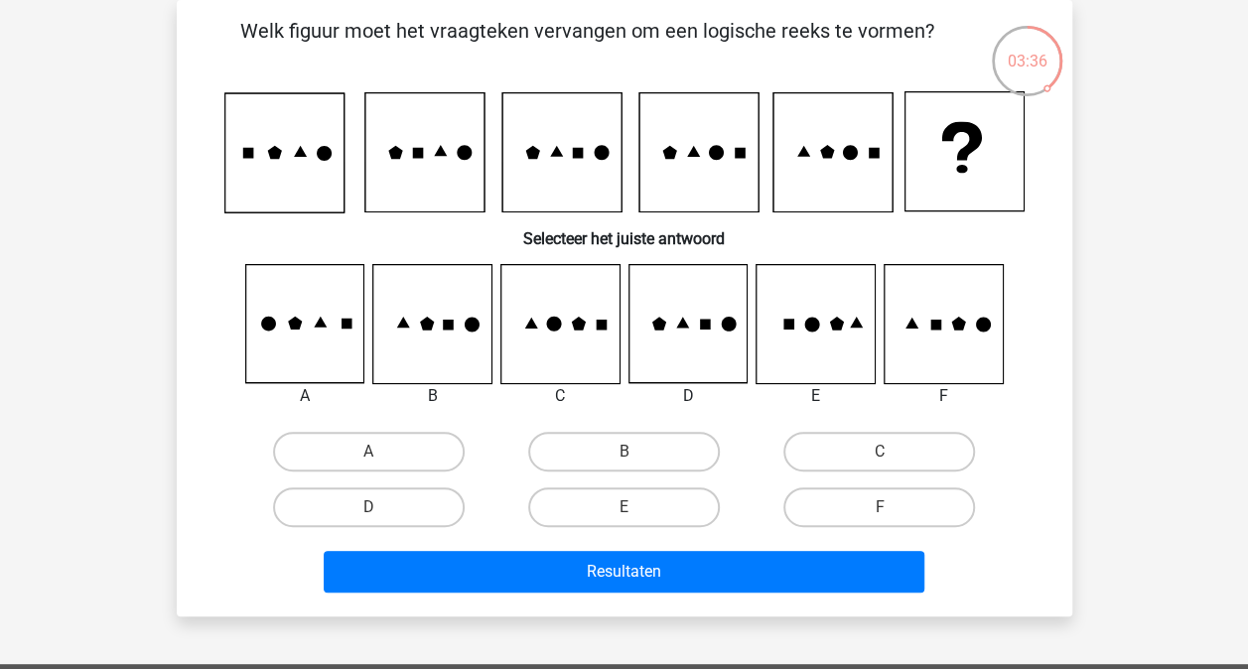
click at [550, 153] on icon at bounding box center [561, 152] width 119 height 119
click at [575, 157] on icon at bounding box center [577, 153] width 11 height 11
click at [592, 157] on icon at bounding box center [561, 152] width 119 height 119
click at [668, 155] on icon at bounding box center [669, 153] width 14 height 14
click at [695, 154] on icon at bounding box center [693, 151] width 13 height 11
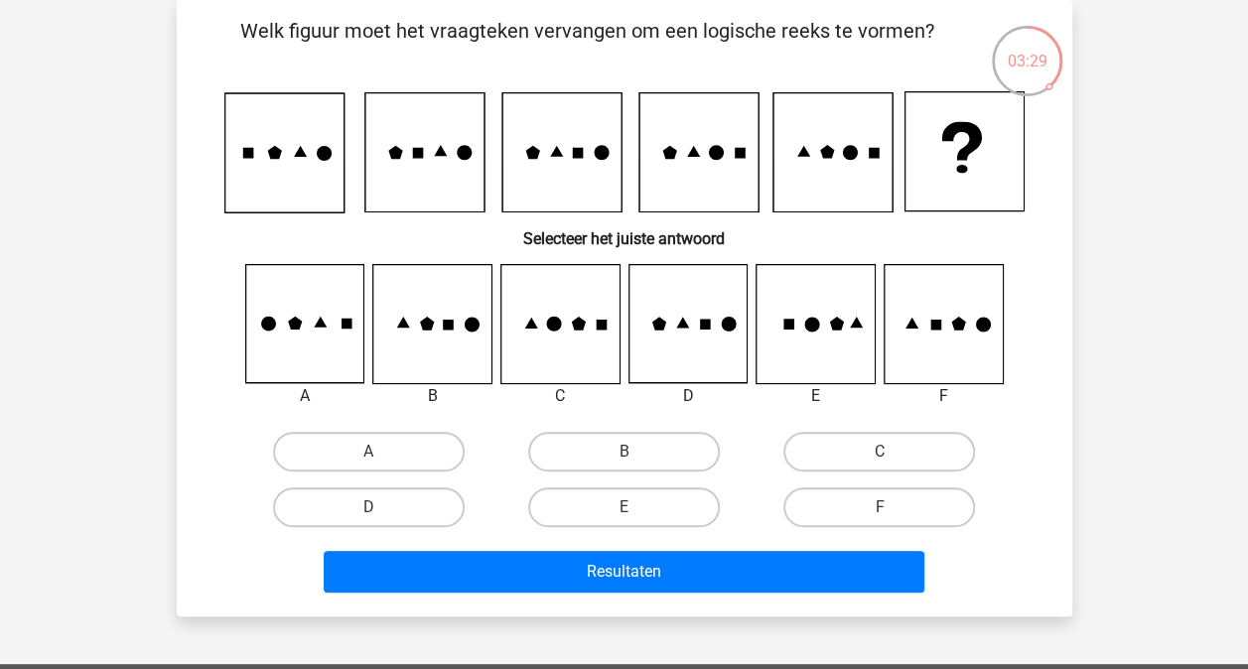
click at [707, 154] on icon at bounding box center [697, 152] width 119 height 119
click at [711, 154] on icon at bounding box center [715, 152] width 15 height 15
click at [804, 153] on icon at bounding box center [802, 151] width 13 height 11
click at [819, 154] on icon at bounding box center [831, 152] width 119 height 119
click at [844, 154] on icon at bounding box center [849, 152] width 15 height 15
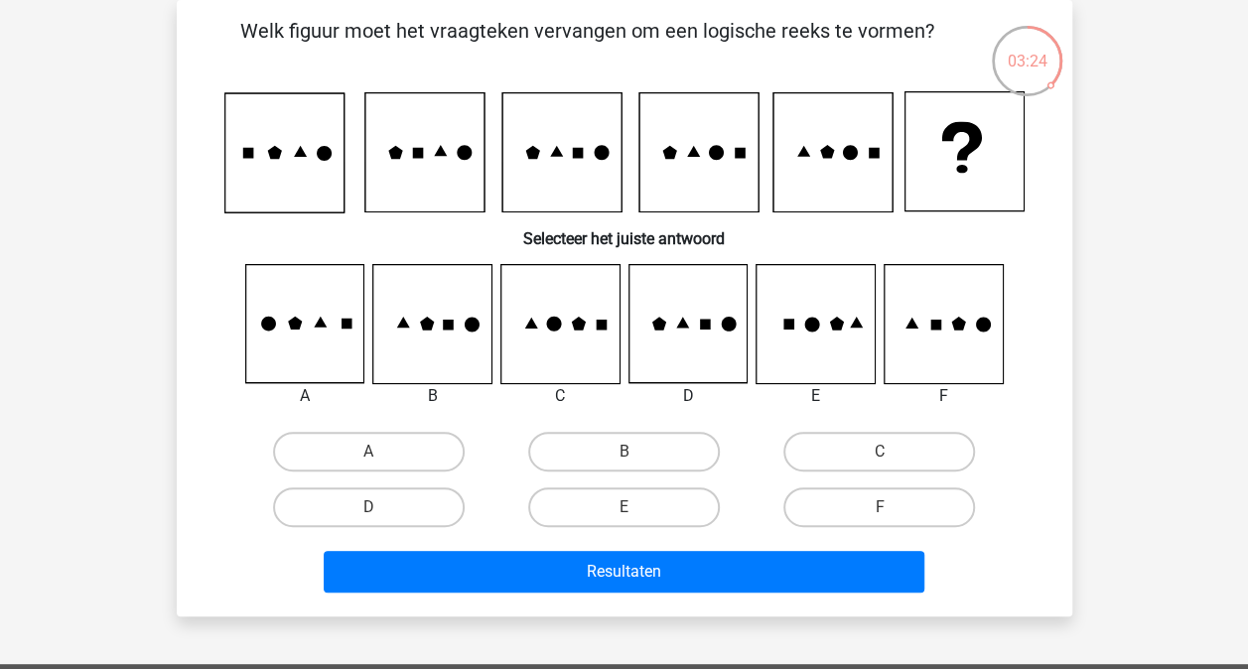
click at [857, 155] on icon at bounding box center [831, 152] width 119 height 119
click at [808, 157] on icon at bounding box center [802, 151] width 13 height 11
drag, startPoint x: 881, startPoint y: 438, endPoint x: 850, endPoint y: 468, distance: 44.2
click at [879, 438] on label "C" at bounding box center [879, 452] width 192 height 40
click at [879, 452] on input "C" at bounding box center [885, 458] width 13 height 13
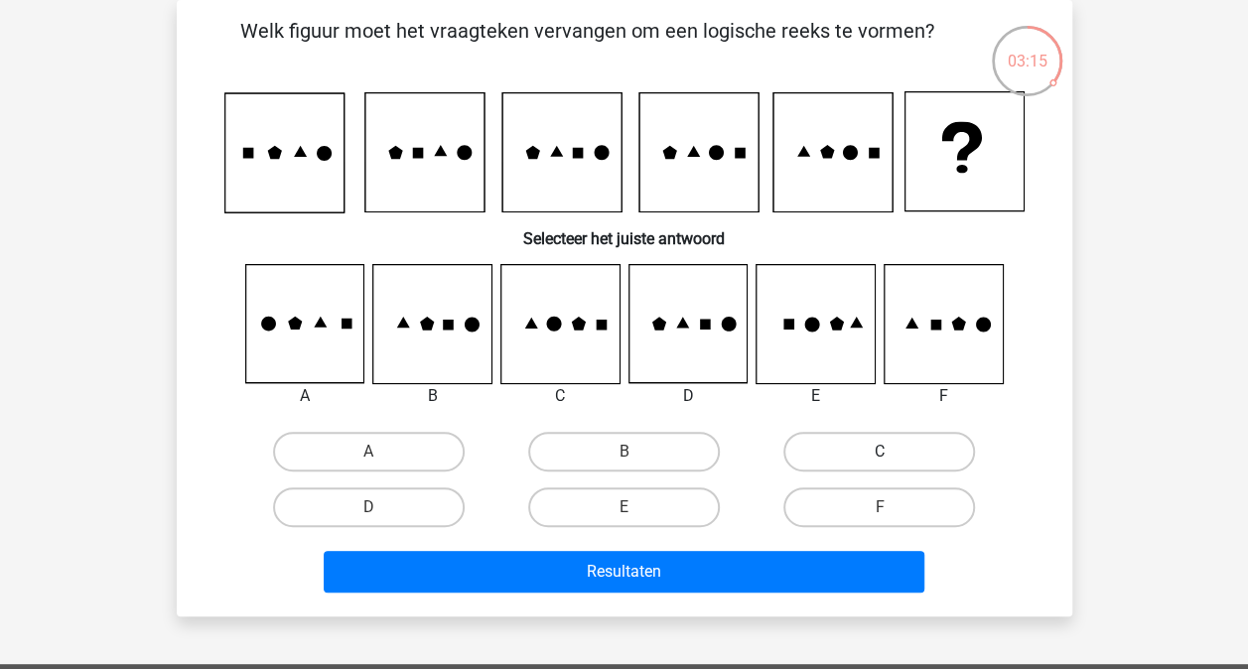
radio input "true"
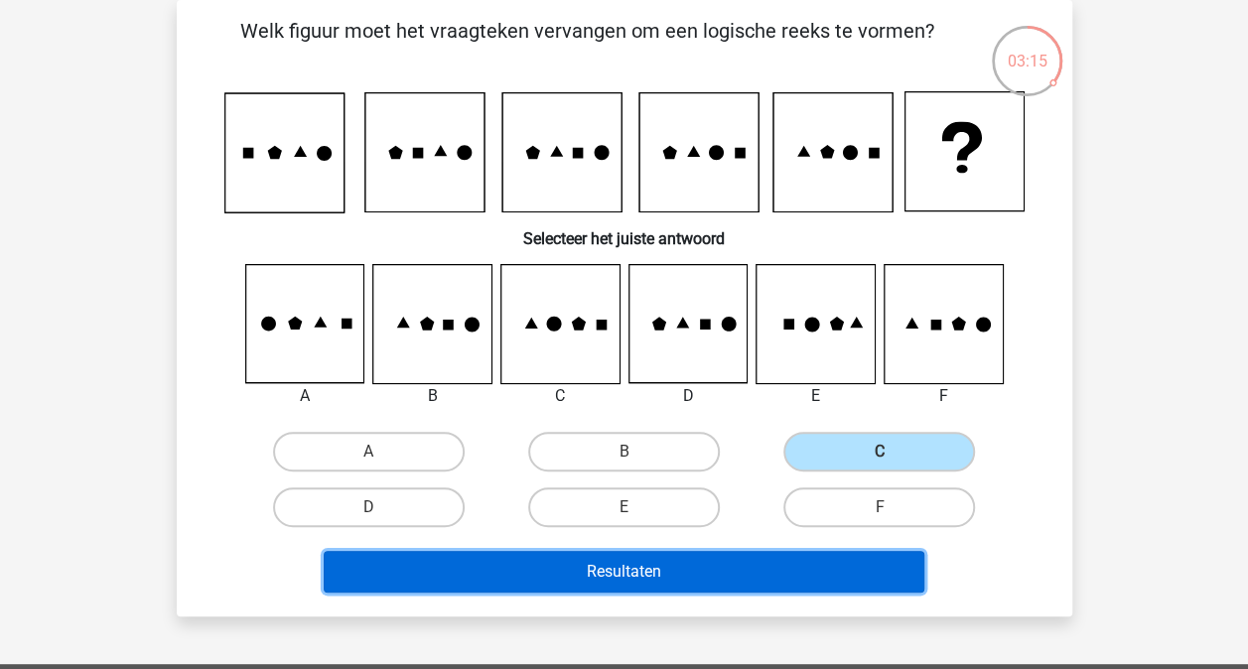
click at [726, 561] on button "Resultaten" at bounding box center [624, 572] width 600 height 42
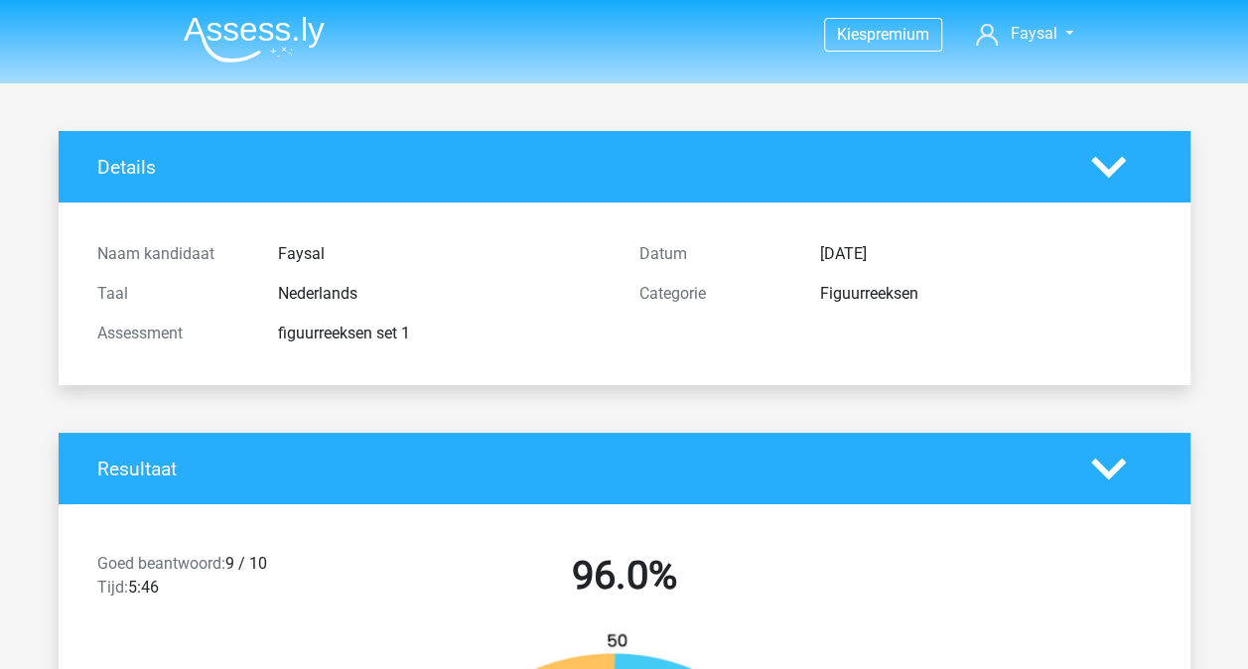
drag, startPoint x: 478, startPoint y: 306, endPoint x: 770, endPoint y: 426, distance: 315.5
click at [439, 311] on div "Taal Nederlands" at bounding box center [353, 294] width 542 height 40
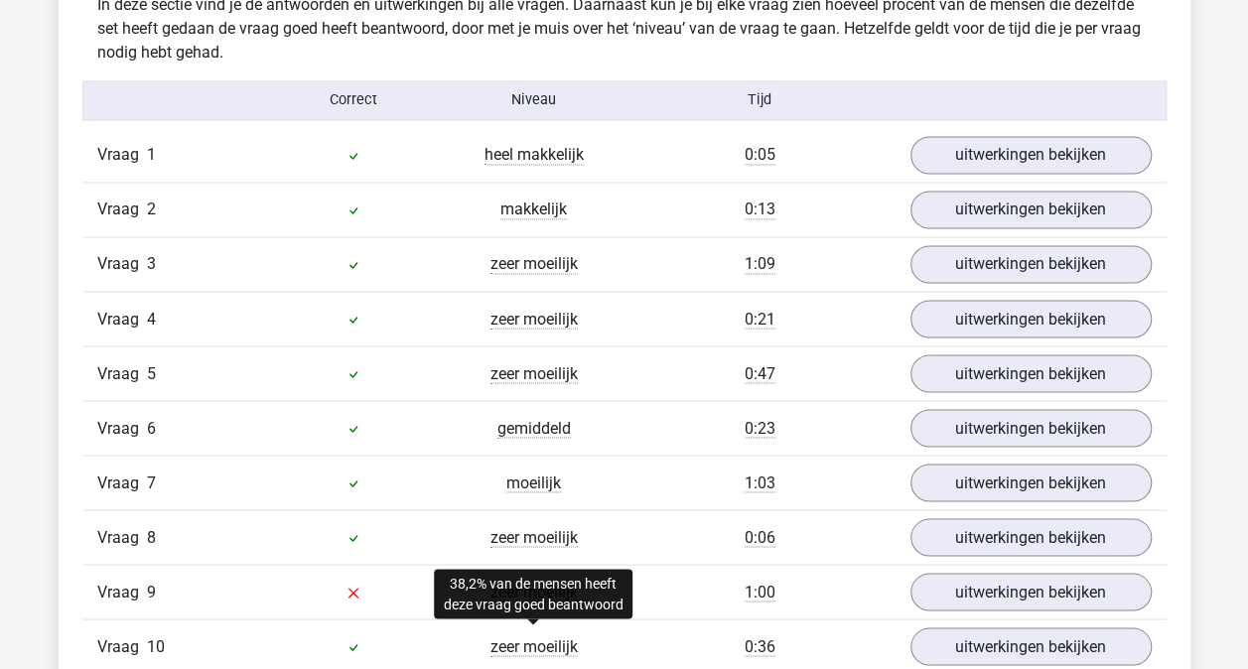
scroll to position [1786, 0]
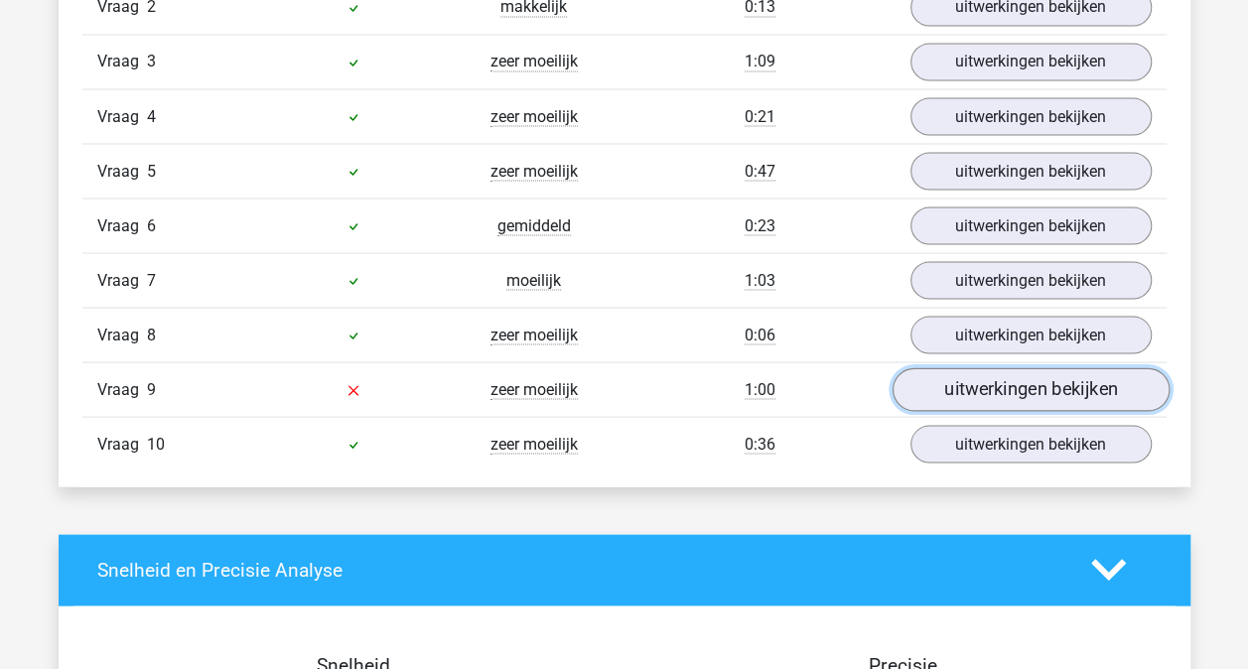
click at [1009, 379] on link "uitwerkingen bekijken" at bounding box center [1029, 389] width 277 height 44
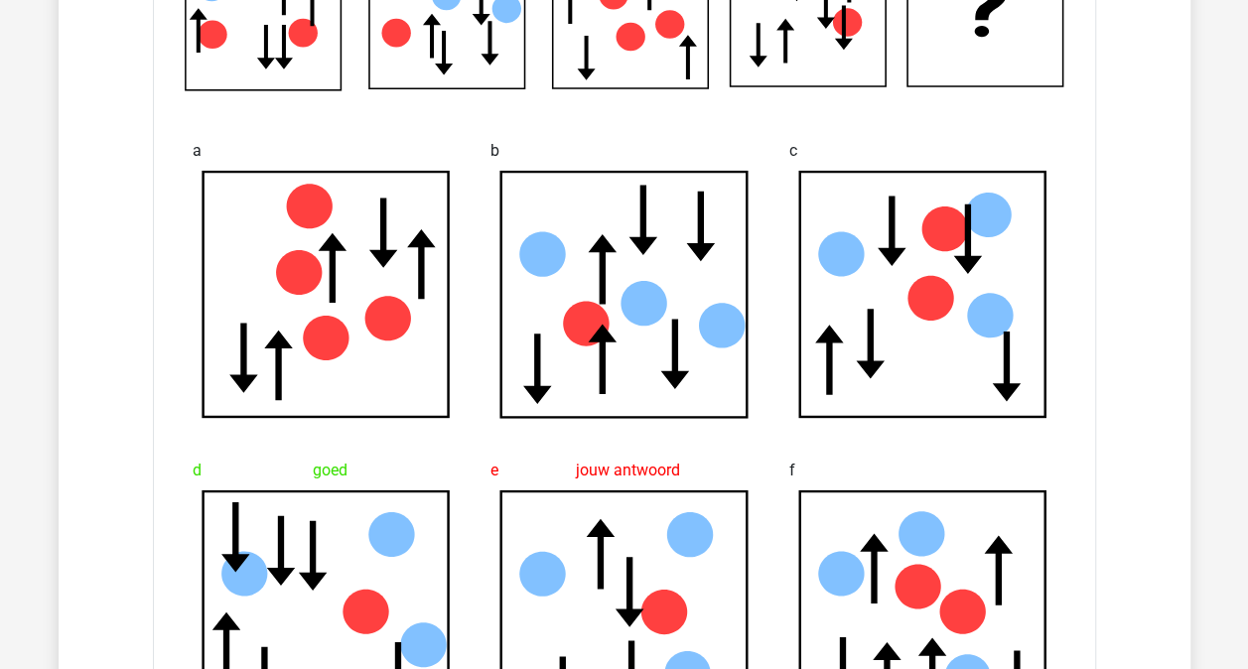
scroll to position [2382, 0]
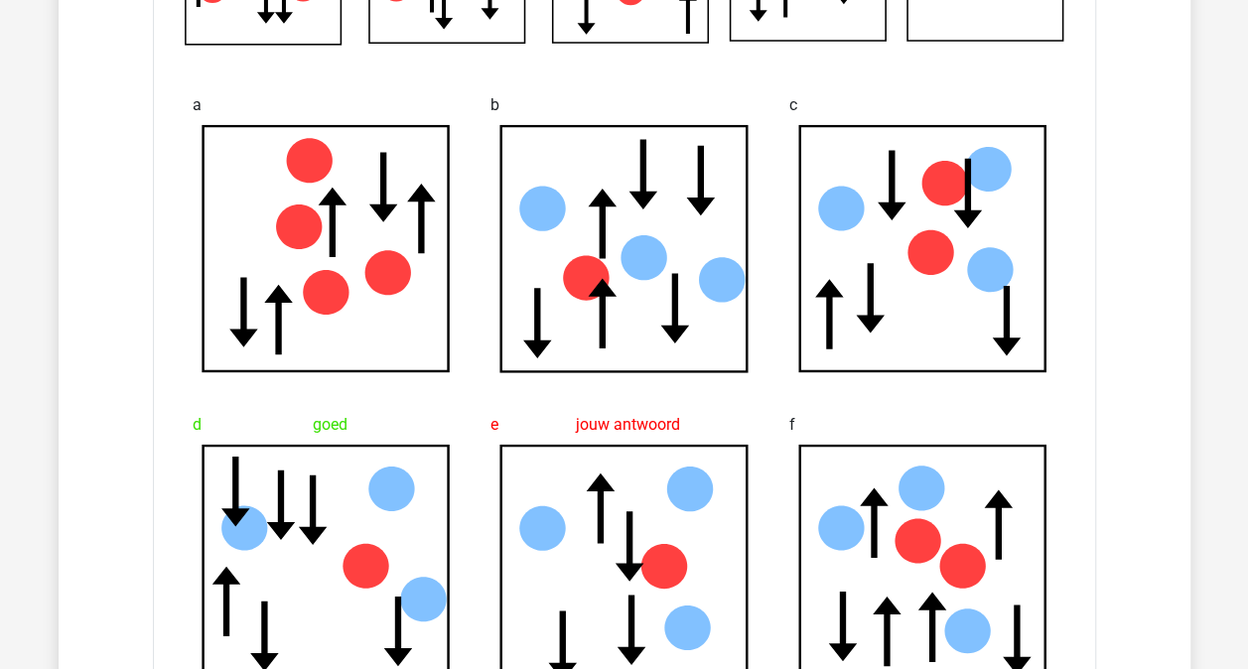
click at [298, 490] on icon at bounding box center [325, 569] width 246 height 246
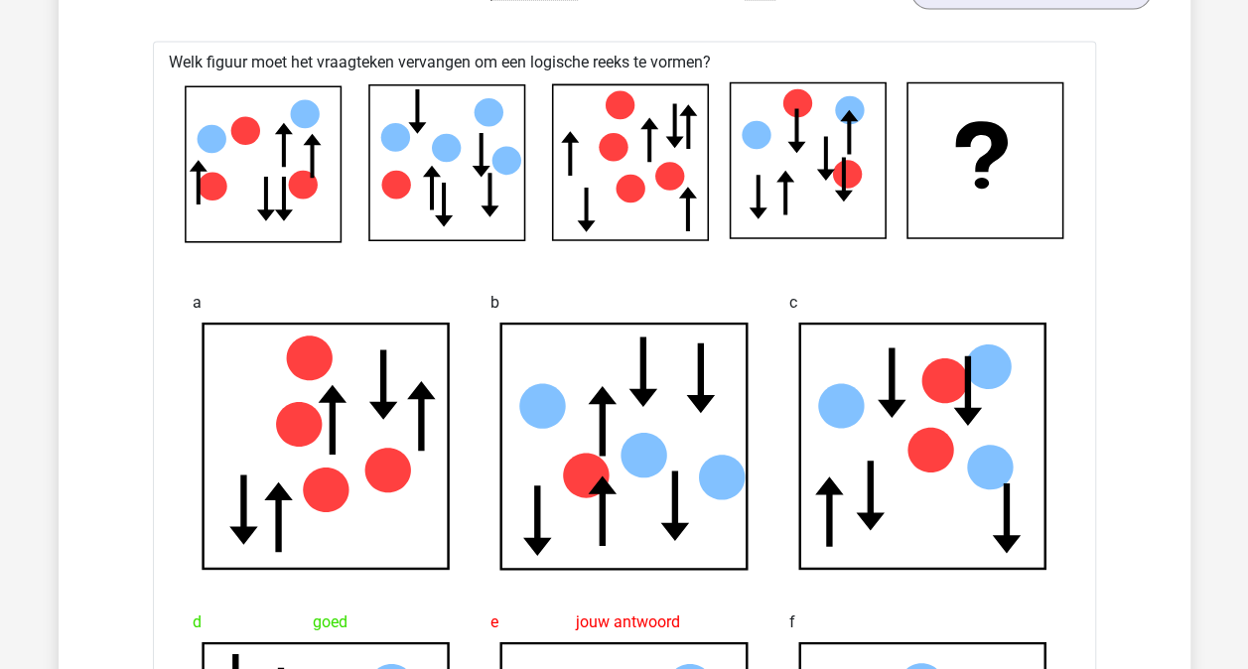
scroll to position [2183, 0]
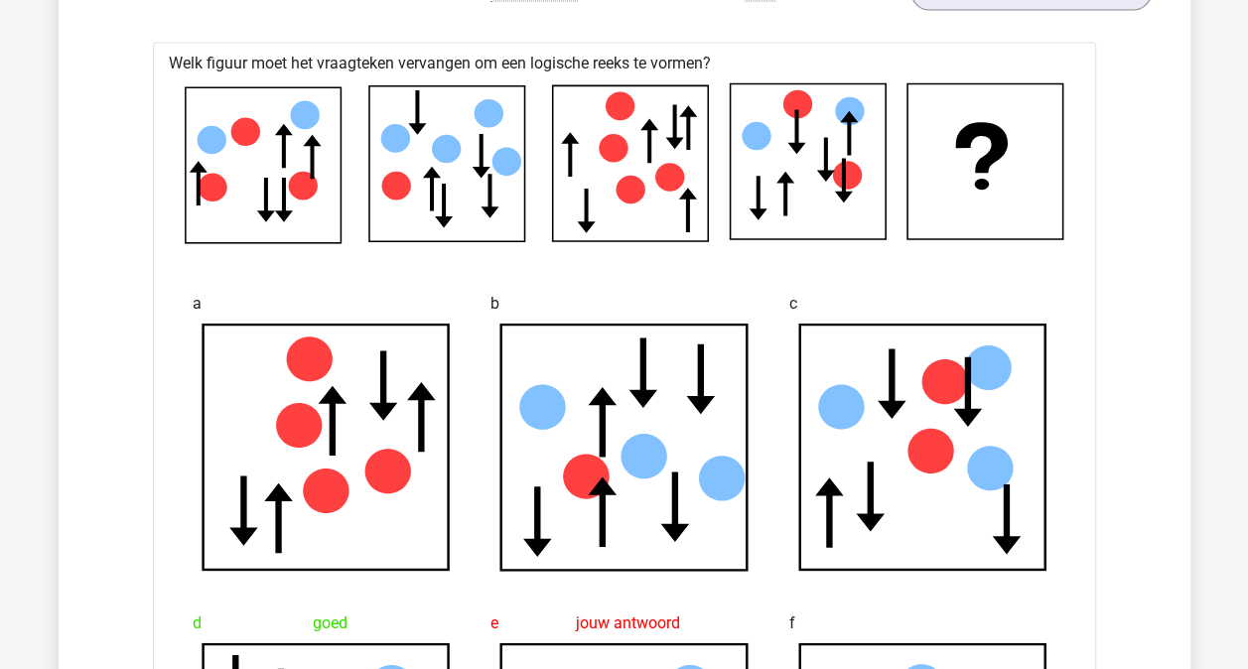
click at [273, 190] on icon at bounding box center [263, 165] width 156 height 156
click at [291, 190] on icon at bounding box center [263, 165] width 156 height 156
drag, startPoint x: 442, startPoint y: 194, endPoint x: 489, endPoint y: 193, distance: 47.6
click at [443, 194] on icon at bounding box center [444, 206] width 18 height 45
click at [489, 193] on icon at bounding box center [489, 196] width 18 height 45
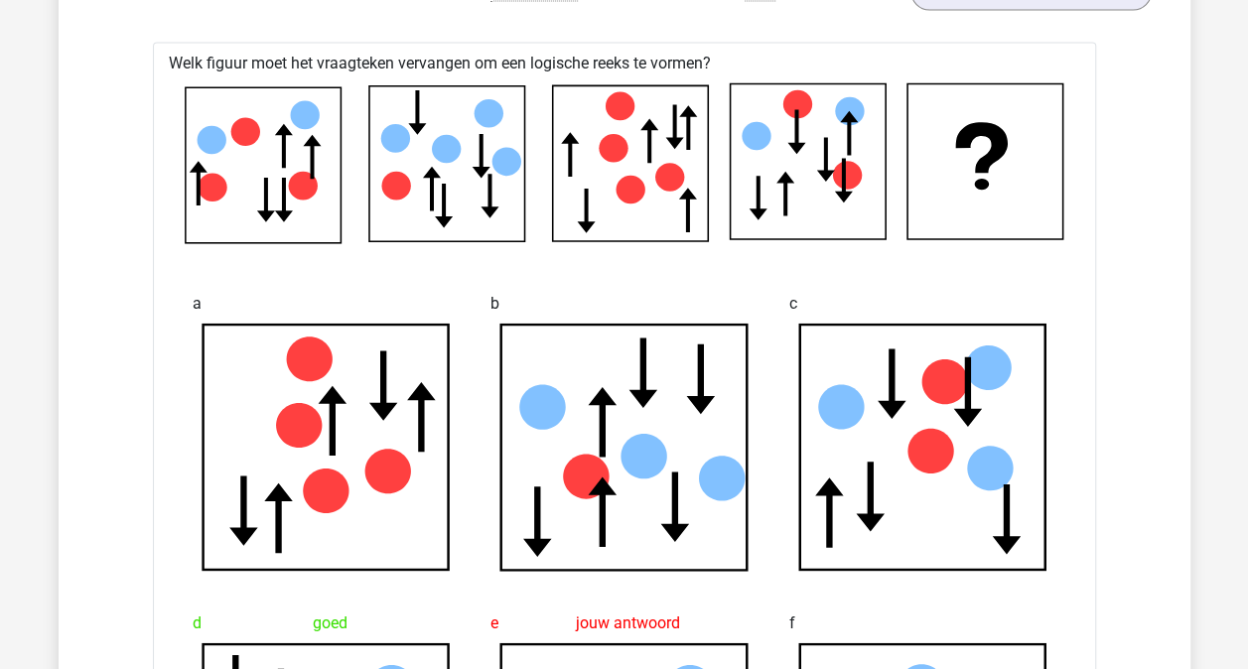
click at [574, 202] on icon at bounding box center [630, 163] width 156 height 156
click at [665, 133] on icon at bounding box center [630, 163] width 156 height 156
click at [756, 198] on icon at bounding box center [758, 198] width 18 height 45
drag, startPoint x: 790, startPoint y: 127, endPoint x: 824, endPoint y: 153, distance: 42.5
click at [792, 128] on icon at bounding box center [807, 162] width 156 height 156
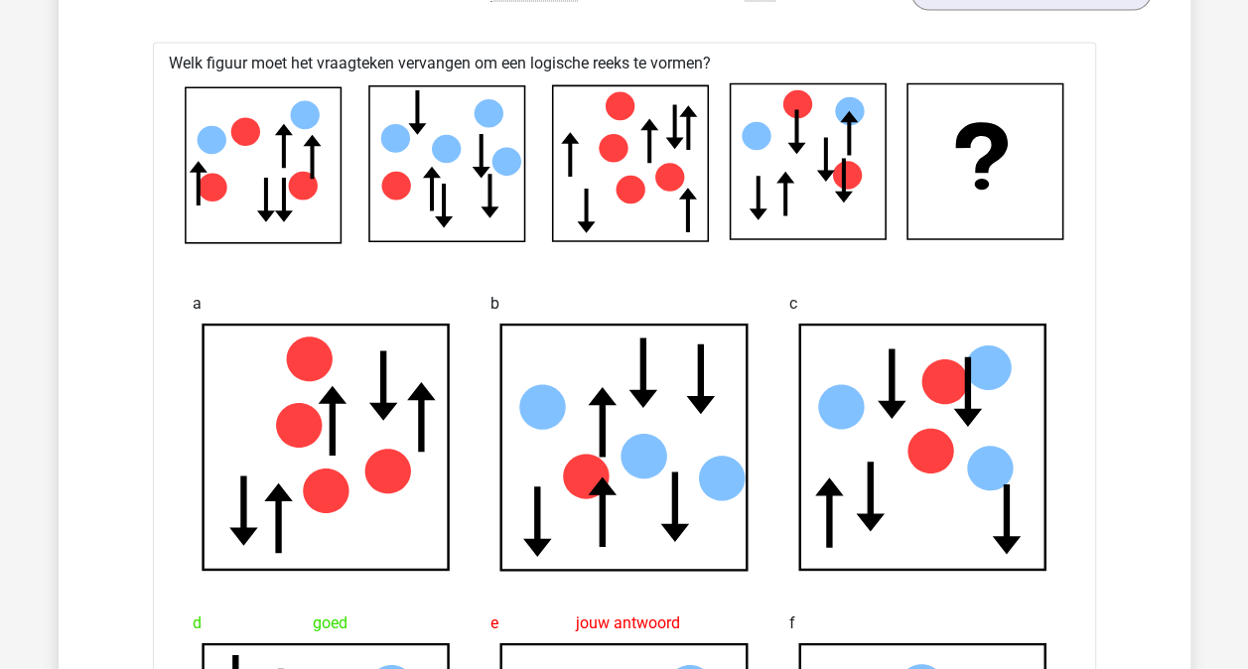
click at [824, 154] on icon at bounding box center [826, 160] width 18 height 45
click at [839, 185] on icon at bounding box center [844, 181] width 18 height 45
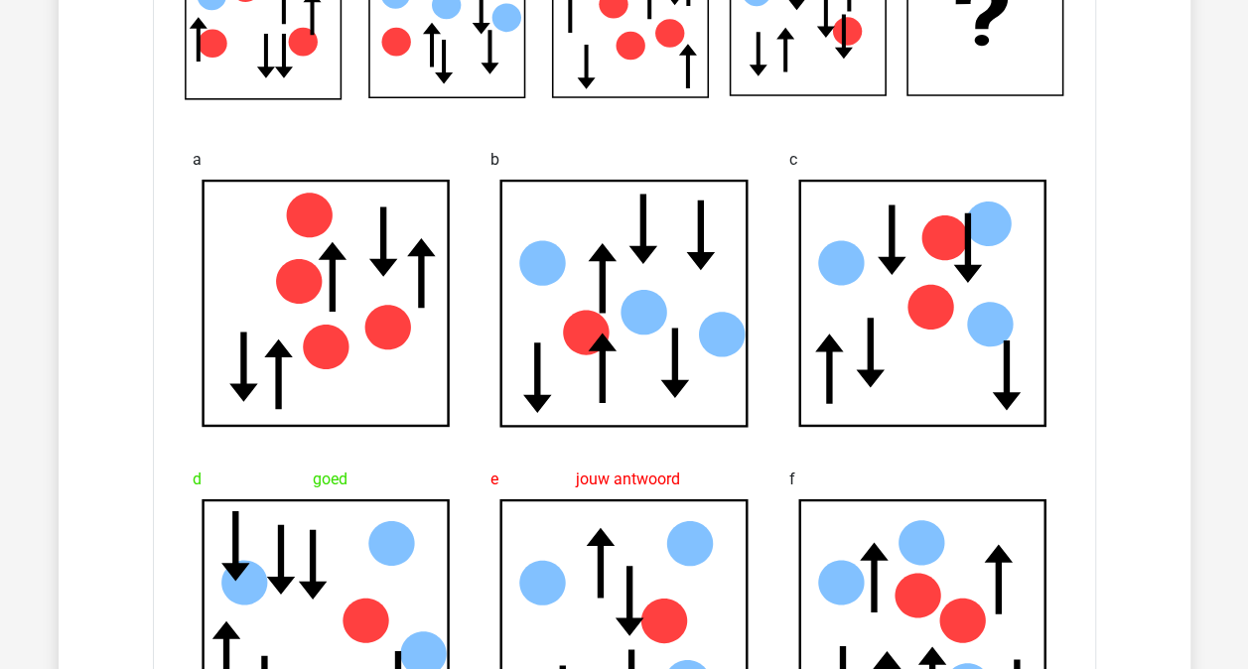
scroll to position [2580, 0]
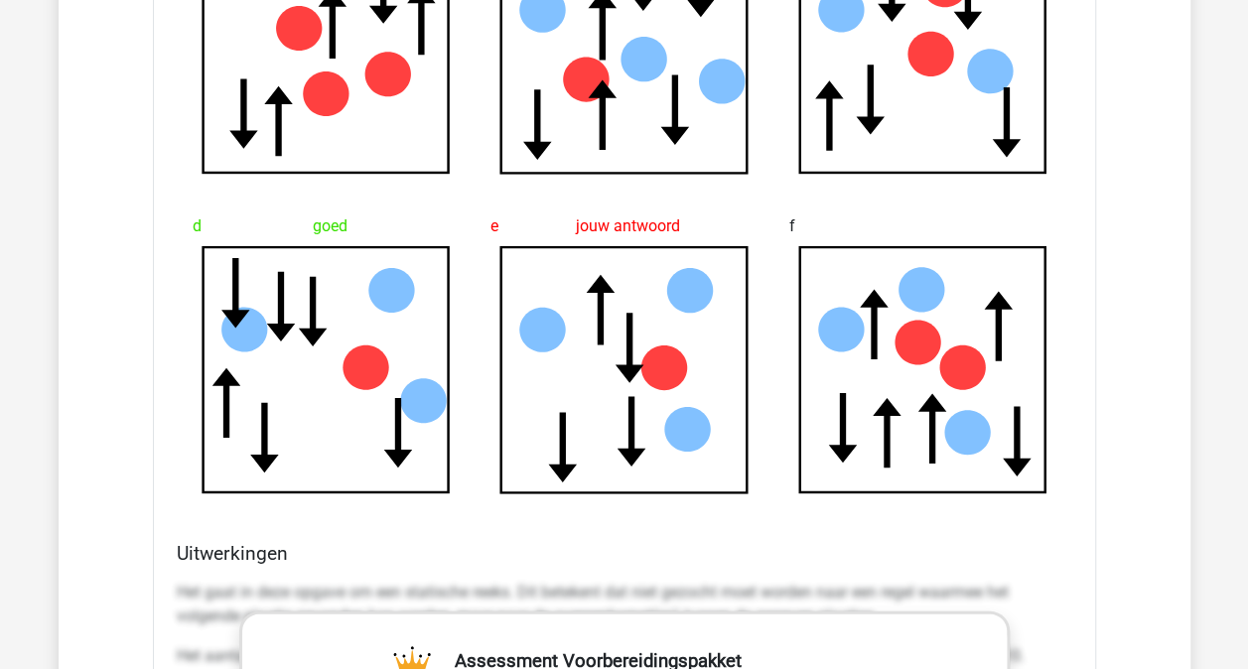
drag, startPoint x: 222, startPoint y: 300, endPoint x: 262, endPoint y: 308, distance: 40.5
click at [232, 300] on icon at bounding box center [326, 370] width 267 height 248
click at [270, 312] on icon at bounding box center [325, 370] width 246 height 246
click at [310, 329] on icon at bounding box center [313, 312] width 29 height 70
drag, startPoint x: 364, startPoint y: 387, endPoint x: 297, endPoint y: 408, distance: 70.6
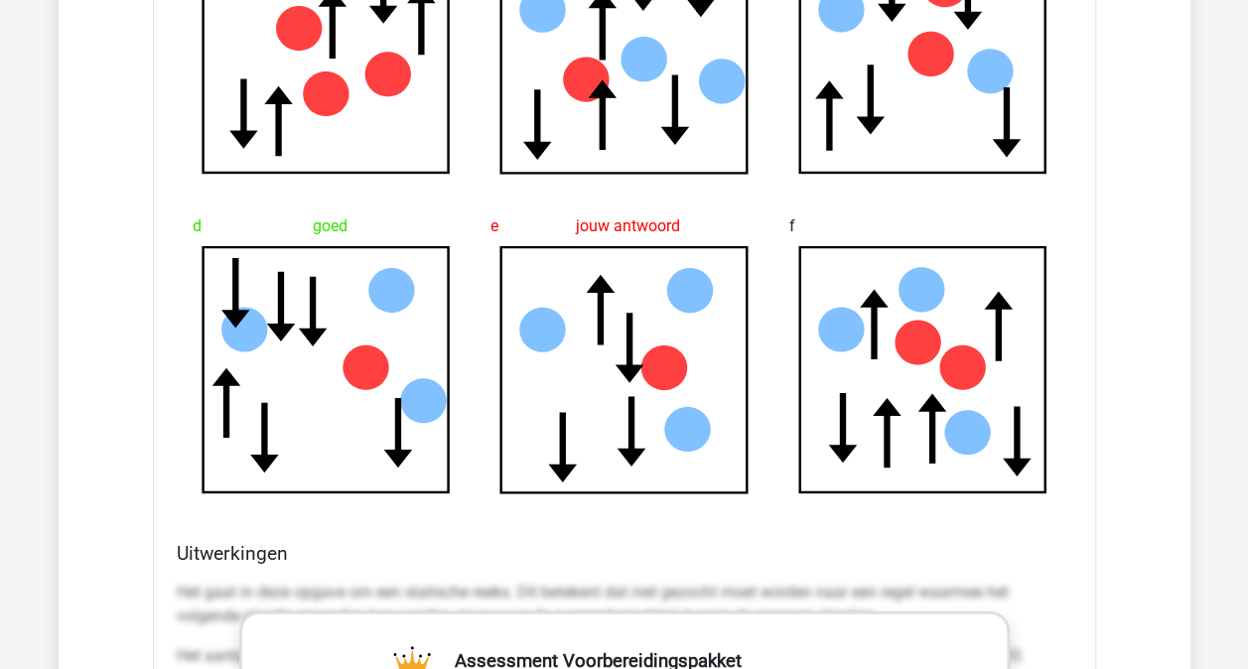
click at [361, 388] on icon at bounding box center [325, 370] width 246 height 246
click at [294, 409] on icon at bounding box center [325, 370] width 246 height 246
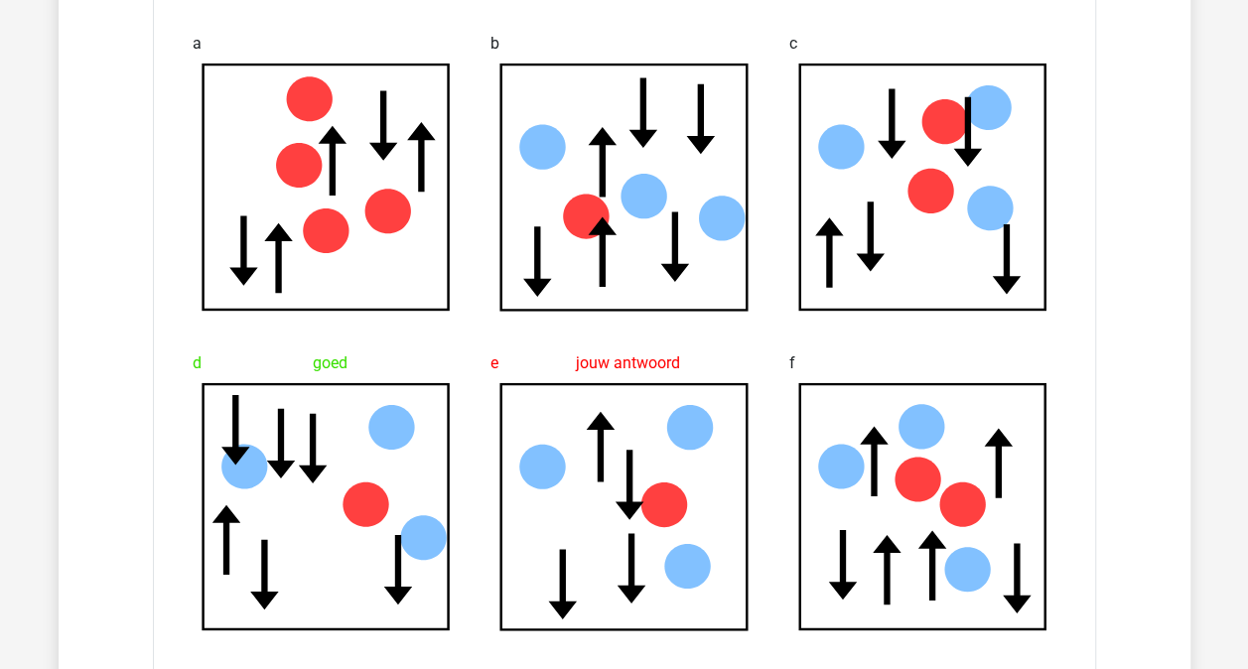
scroll to position [2183, 0]
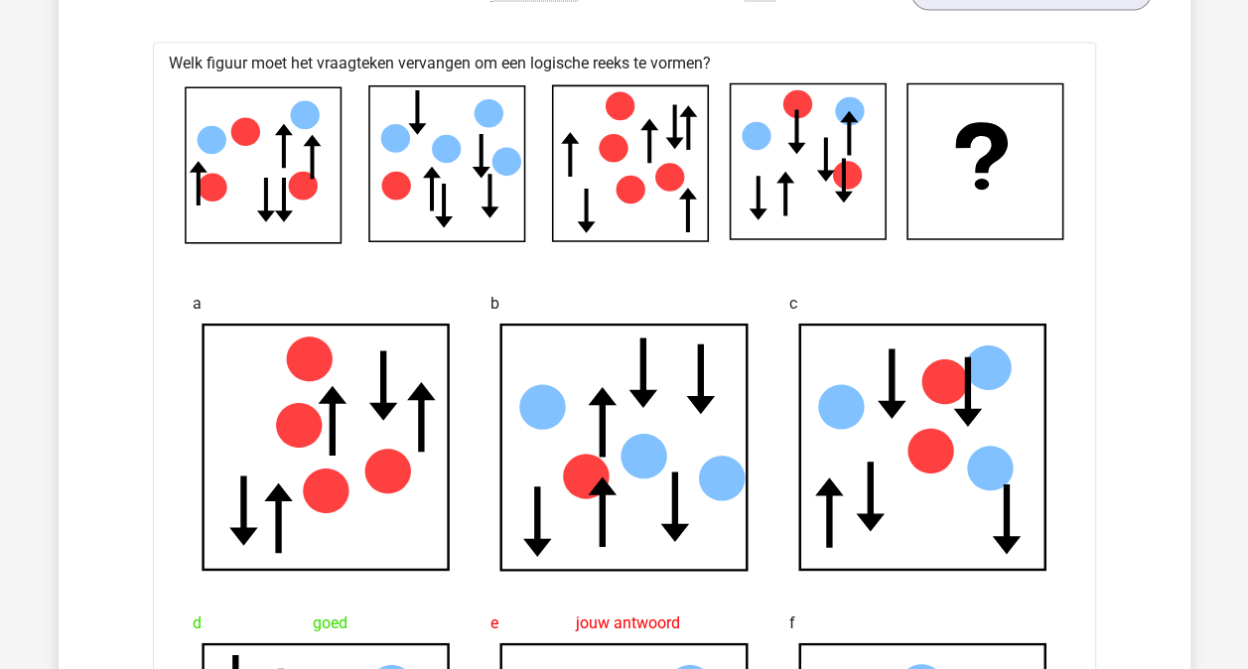
drag, startPoint x: 449, startPoint y: 202, endPoint x: 494, endPoint y: 198, distance: 45.8
click at [454, 201] on icon at bounding box center [447, 164] width 156 height 156
drag, startPoint x: 494, startPoint y: 198, endPoint x: 482, endPoint y: 168, distance: 33.0
click at [494, 198] on icon at bounding box center [489, 196] width 18 height 45
drag, startPoint x: 482, startPoint y: 164, endPoint x: 472, endPoint y: 155, distance: 13.4
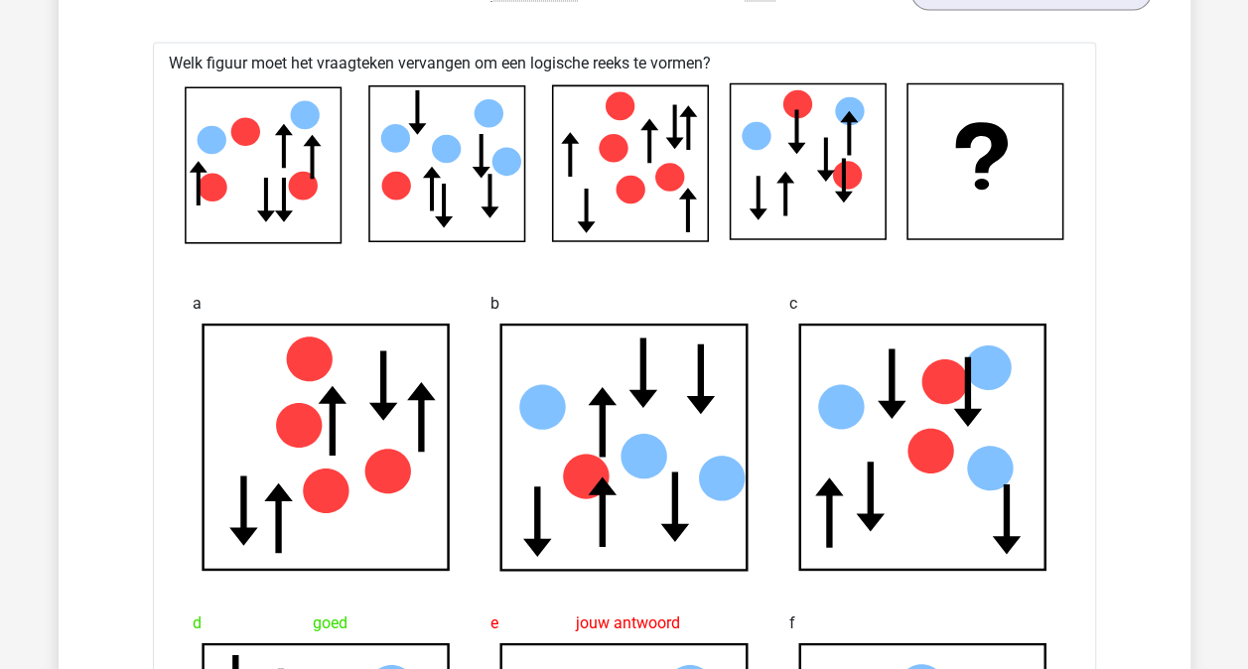
click at [480, 162] on icon at bounding box center [480, 156] width 18 height 45
click at [441, 107] on icon at bounding box center [447, 164] width 156 height 156
click at [672, 131] on icon at bounding box center [674, 127] width 18 height 45
click at [588, 212] on icon at bounding box center [586, 211] width 18 height 45
click at [844, 179] on icon at bounding box center [844, 181] width 18 height 45
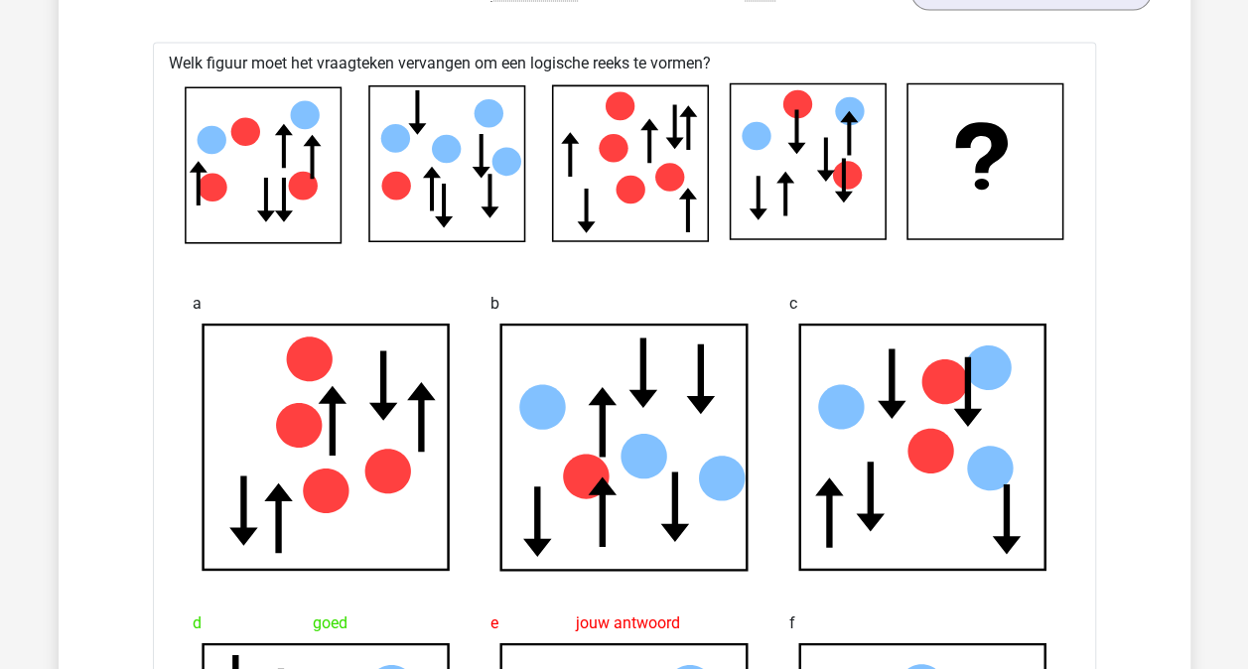
click at [822, 151] on icon at bounding box center [807, 162] width 156 height 156
click at [811, 128] on icon at bounding box center [807, 162] width 156 height 156
click at [772, 214] on icon at bounding box center [807, 162] width 156 height 156
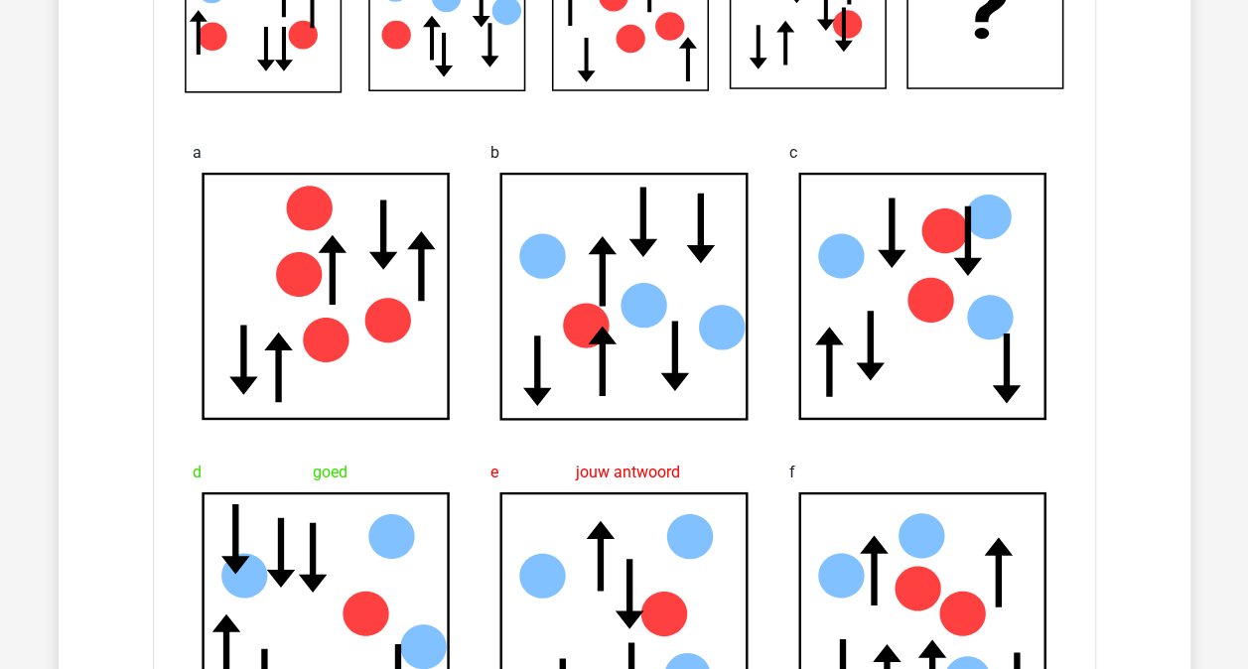
scroll to position [2481, 0]
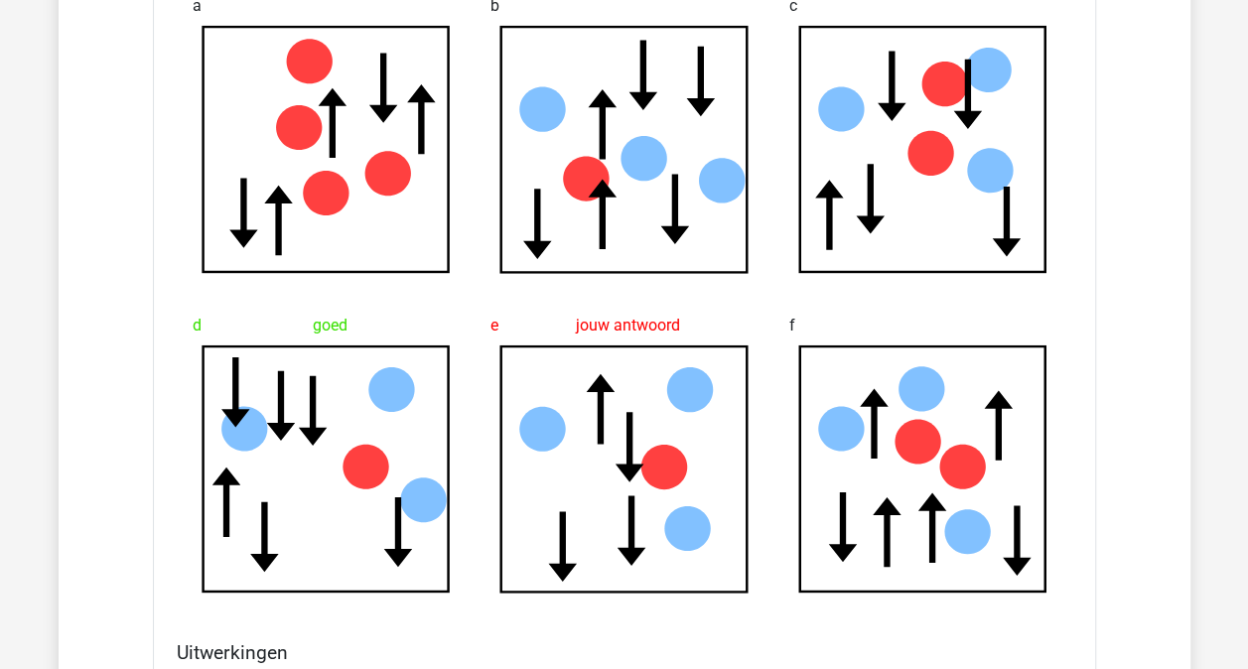
drag, startPoint x: 402, startPoint y: 546, endPoint x: 313, endPoint y: 449, distance: 132.1
click at [390, 540] on icon at bounding box center [398, 532] width 29 height 70
click at [284, 404] on icon at bounding box center [326, 469] width 267 height 248
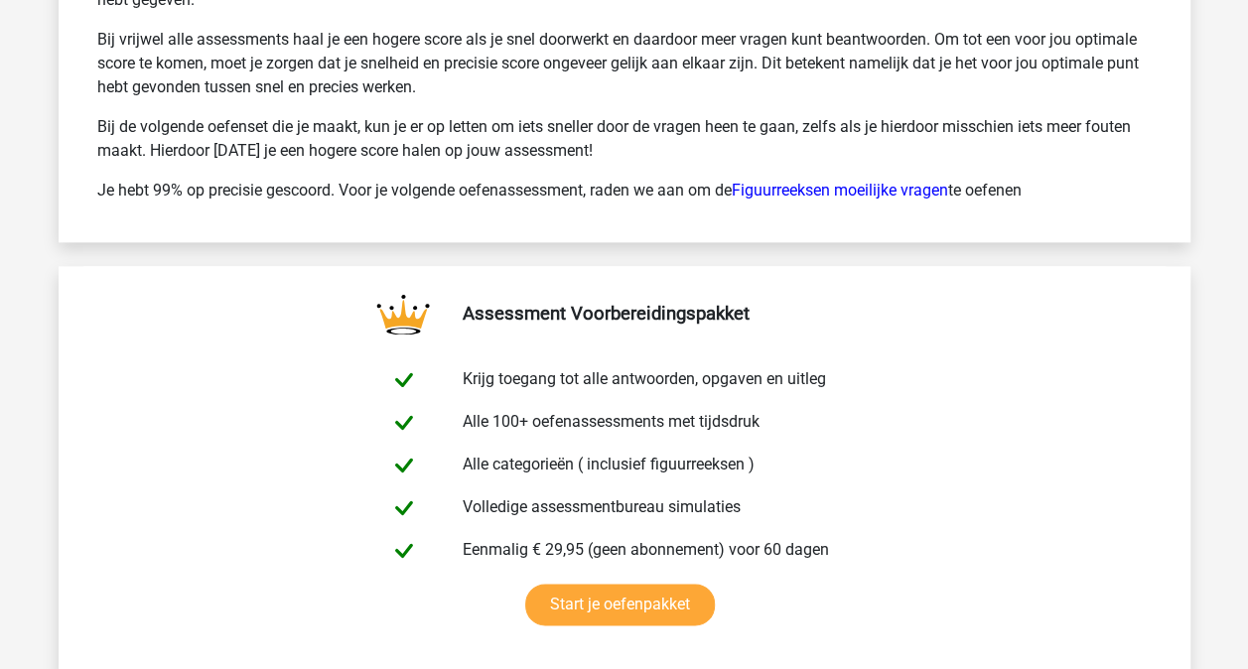
scroll to position [4863, 0]
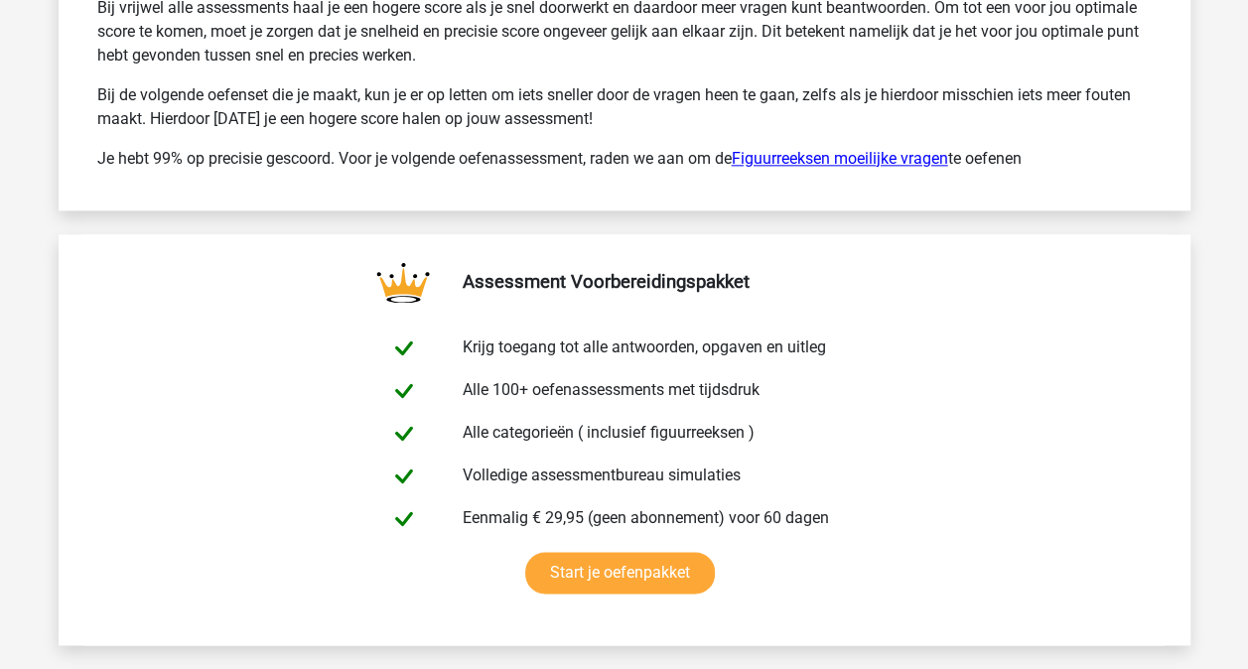
click at [834, 155] on link "Figuurreeksen moeilijke vragen" at bounding box center [839, 158] width 216 height 19
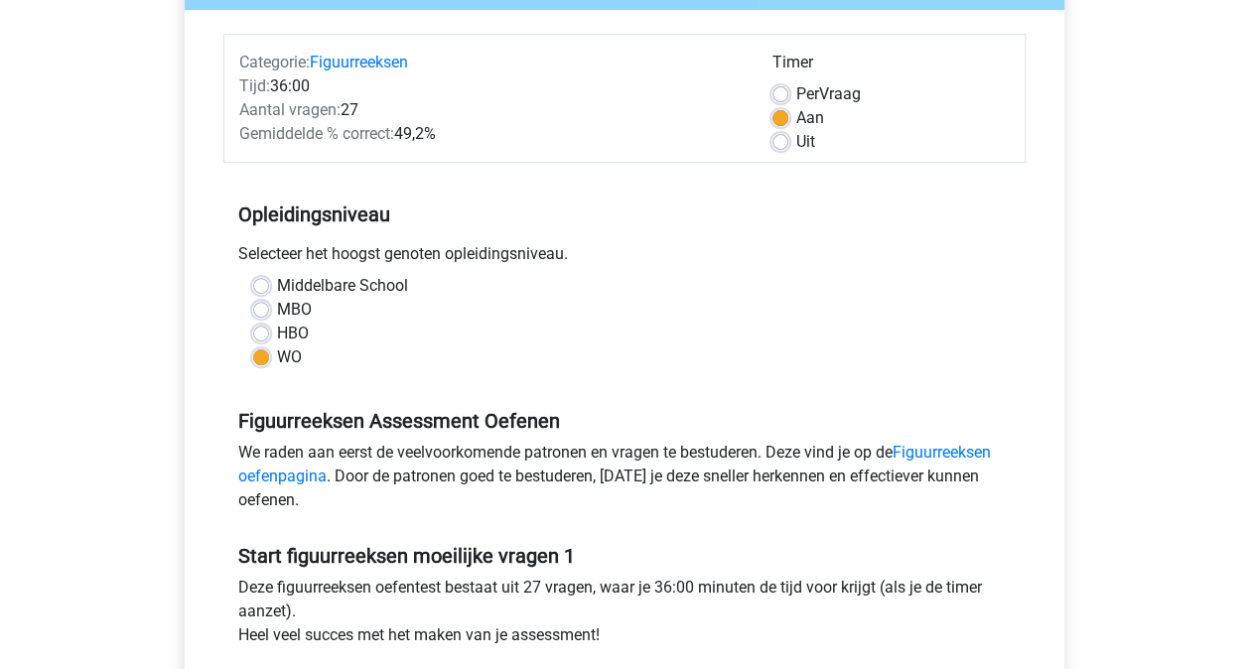
scroll to position [99, 0]
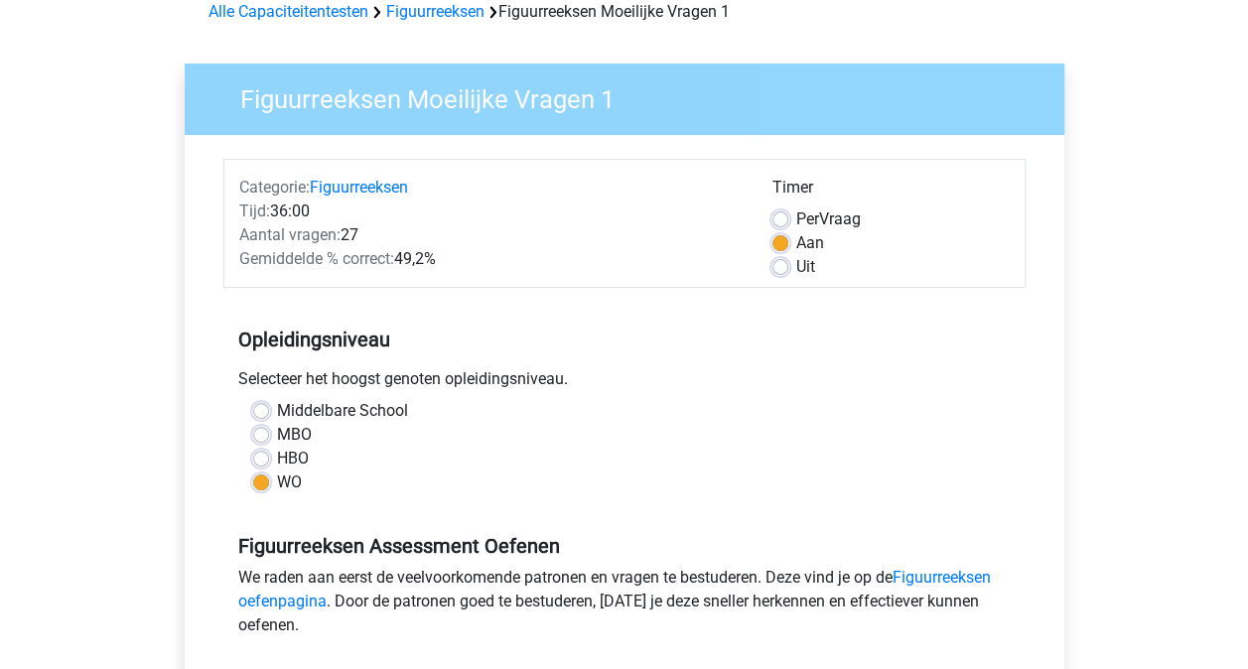
click at [796, 270] on label "Uit" at bounding box center [805, 267] width 19 height 24
click at [782, 270] on input "Uit" at bounding box center [780, 265] width 16 height 20
radio input "true"
click at [796, 237] on label "Aan" at bounding box center [810, 243] width 28 height 24
click at [784, 237] on input "Aan" at bounding box center [780, 241] width 16 height 20
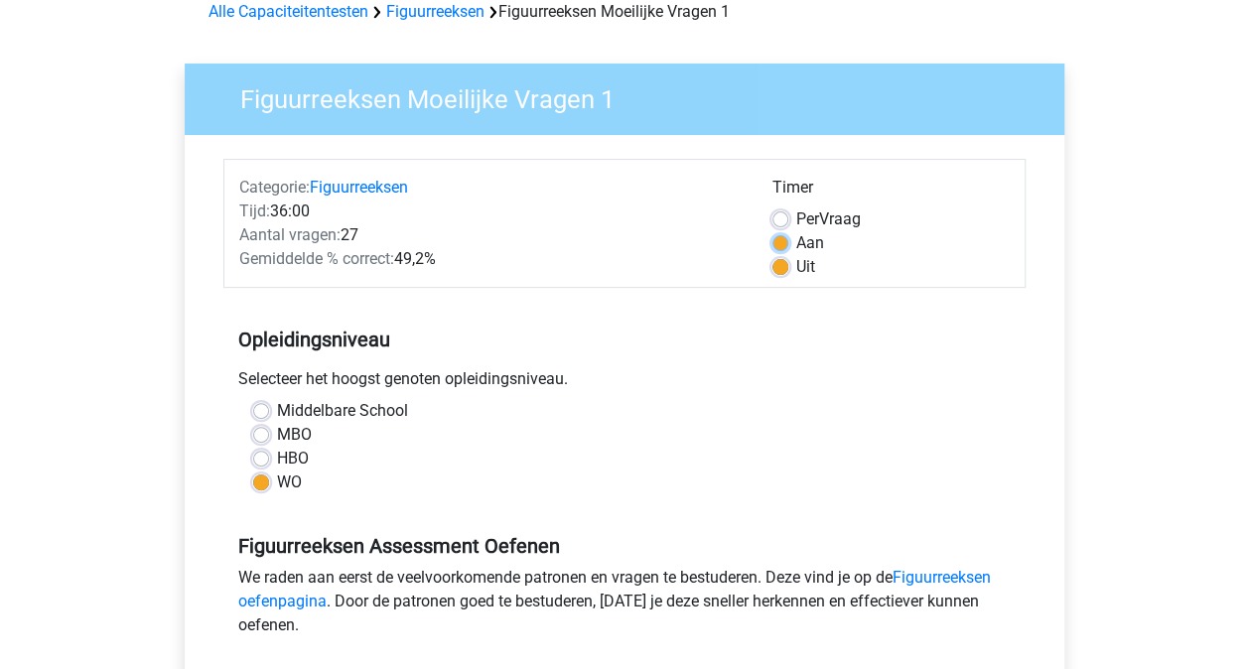
radio input "true"
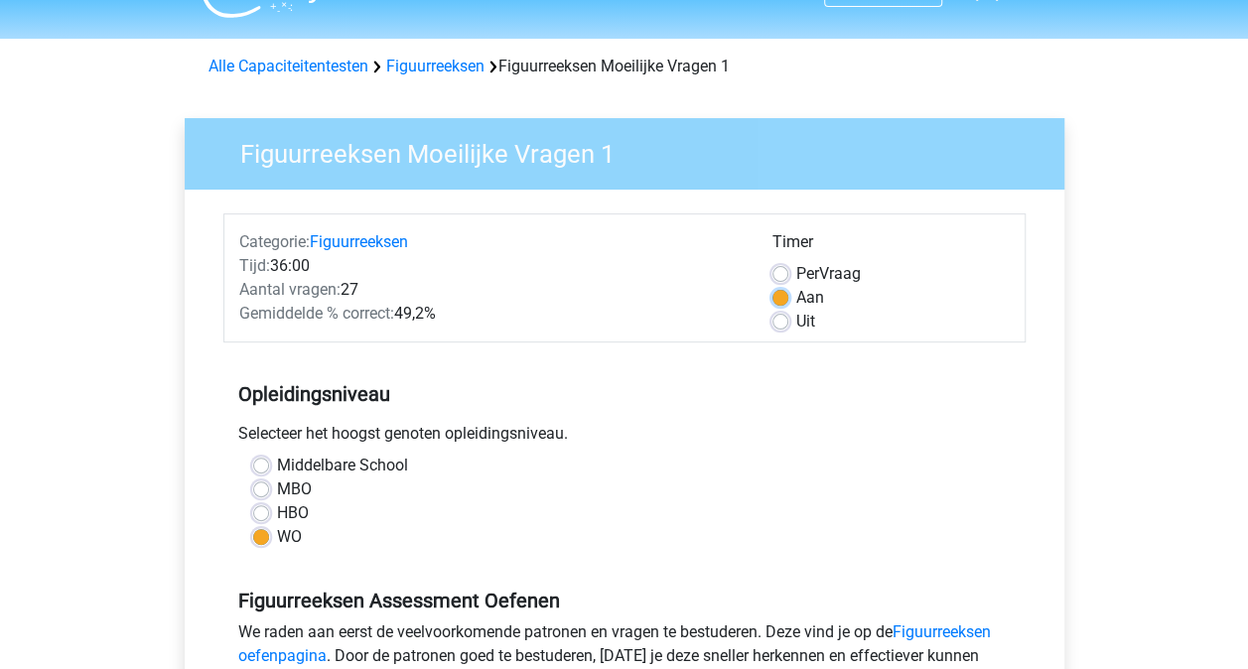
scroll to position [0, 0]
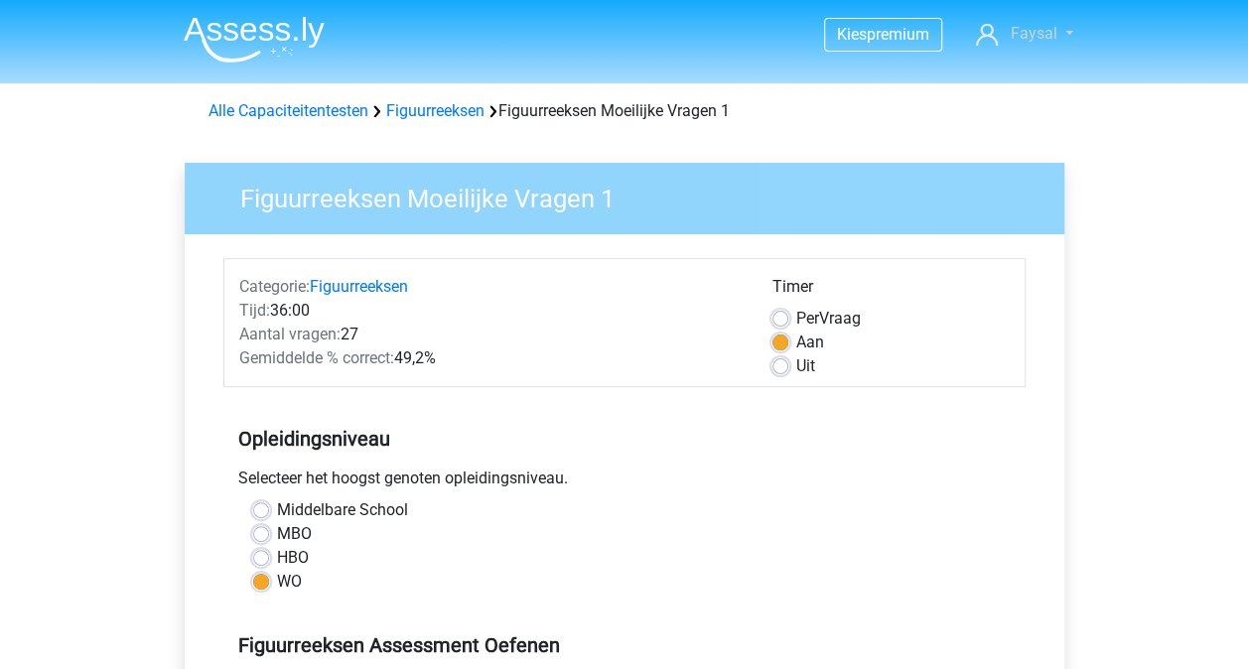
click at [1044, 41] on span "Faysal" at bounding box center [1032, 33] width 47 height 19
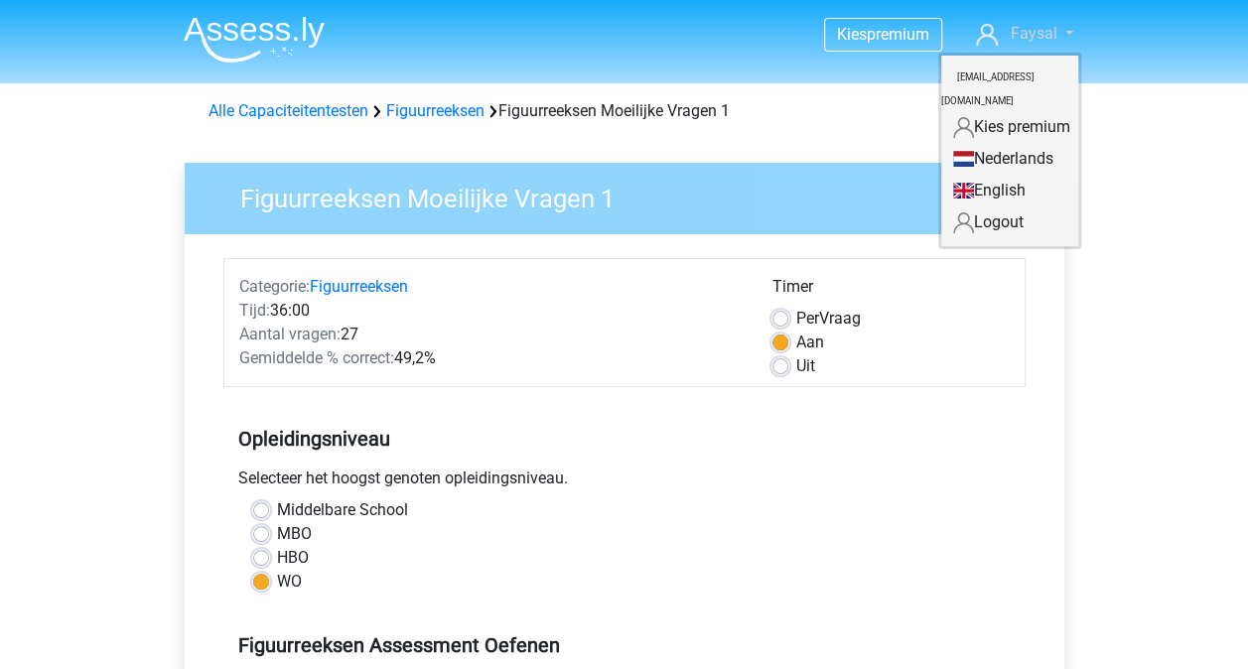
click at [1002, 30] on link "Faysal" at bounding box center [1024, 34] width 112 height 24
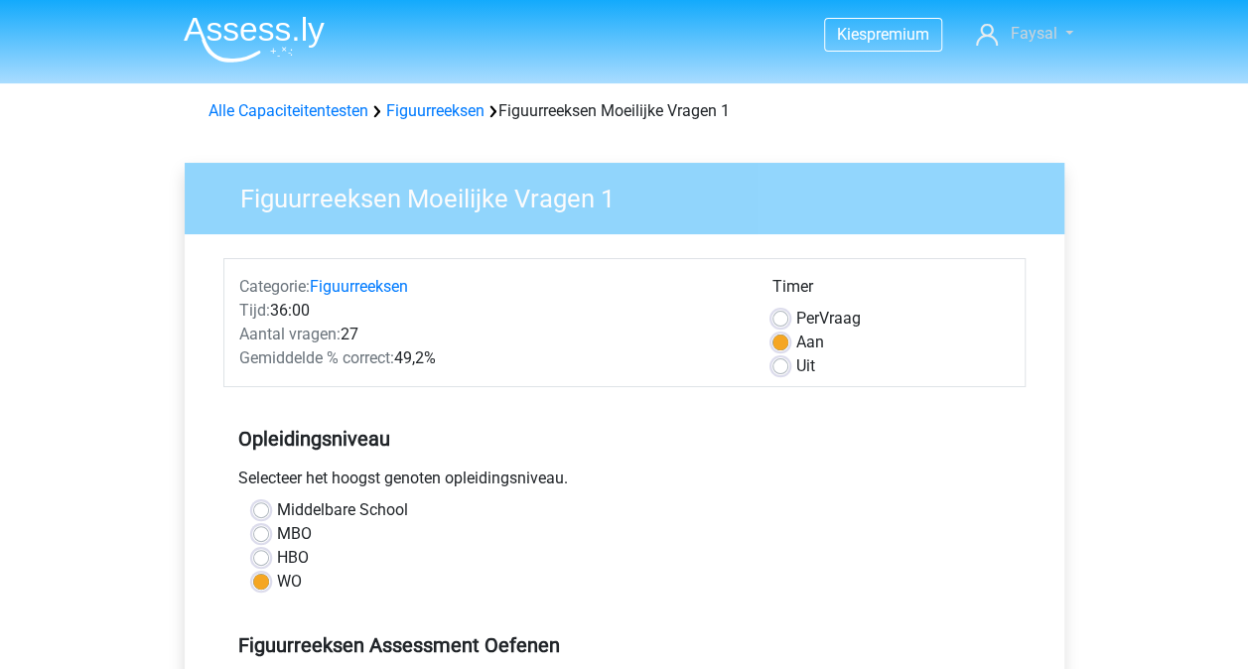
click at [1002, 30] on link "Faysal" at bounding box center [1024, 34] width 112 height 24
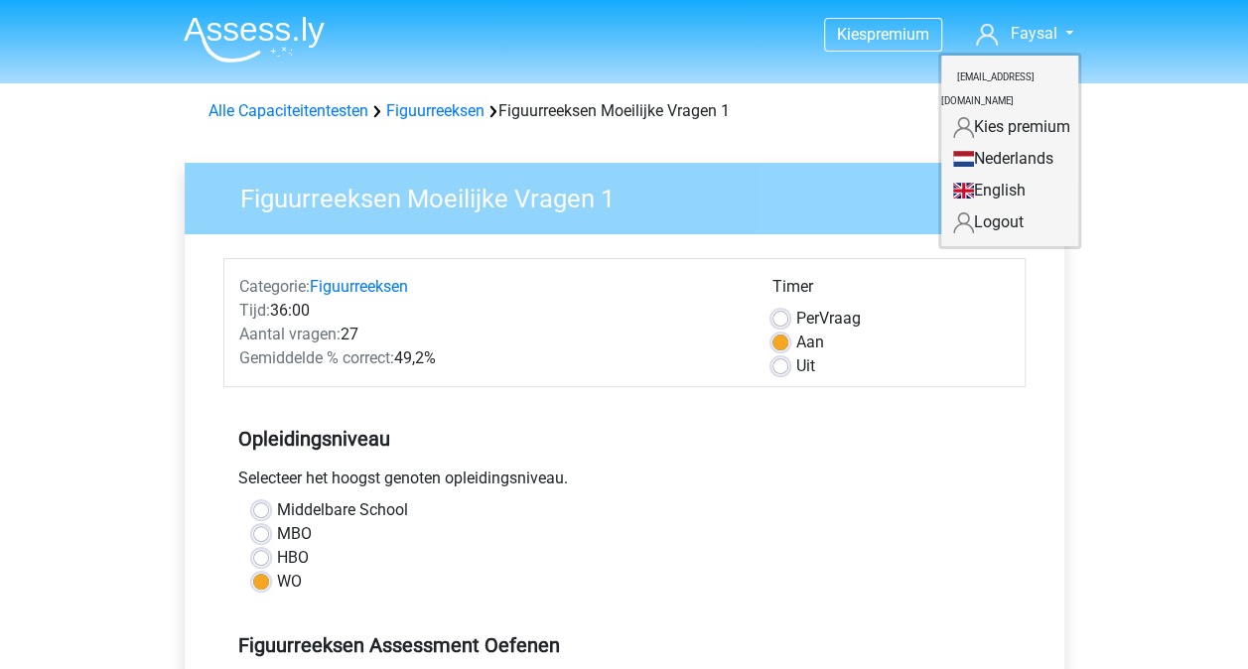
click at [244, 32] on img at bounding box center [254, 39] width 141 height 47
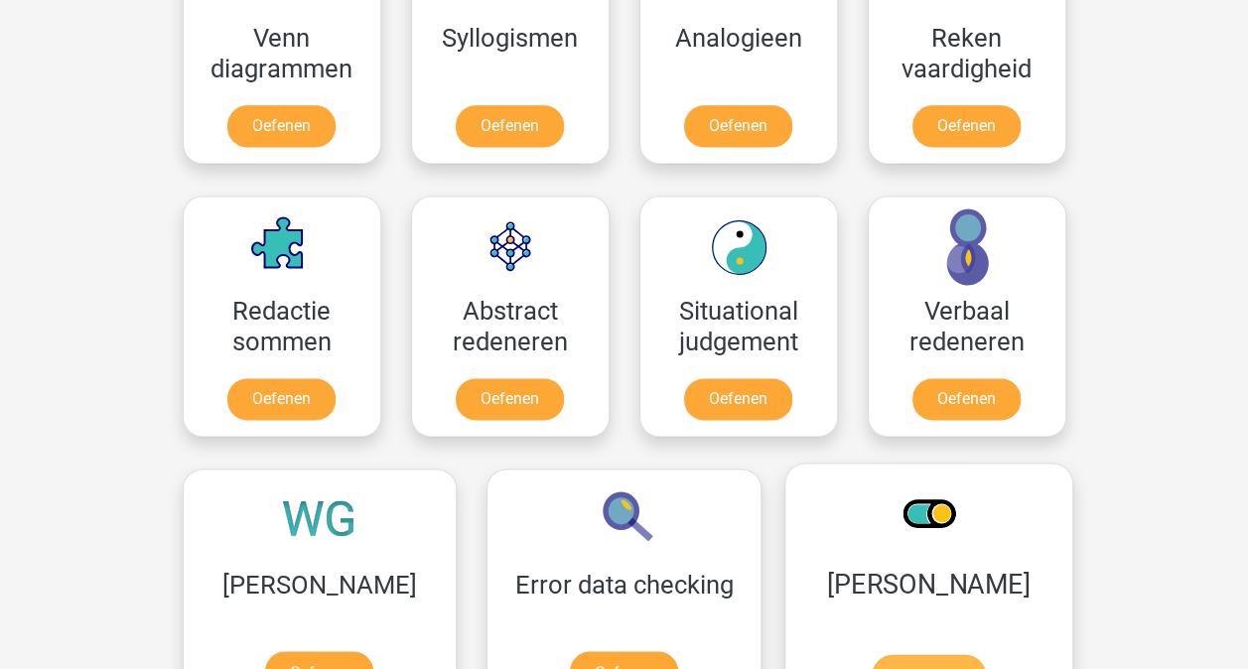
scroll to position [1182, 0]
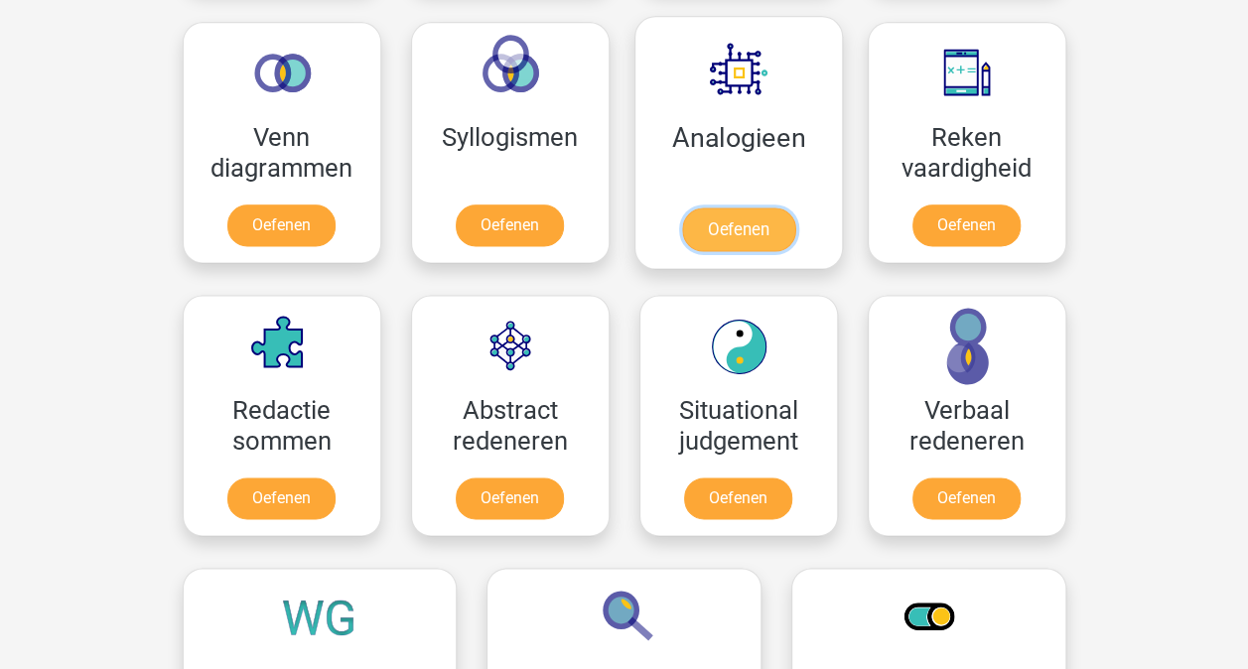
click at [728, 224] on link "Oefenen" at bounding box center [737, 229] width 113 height 44
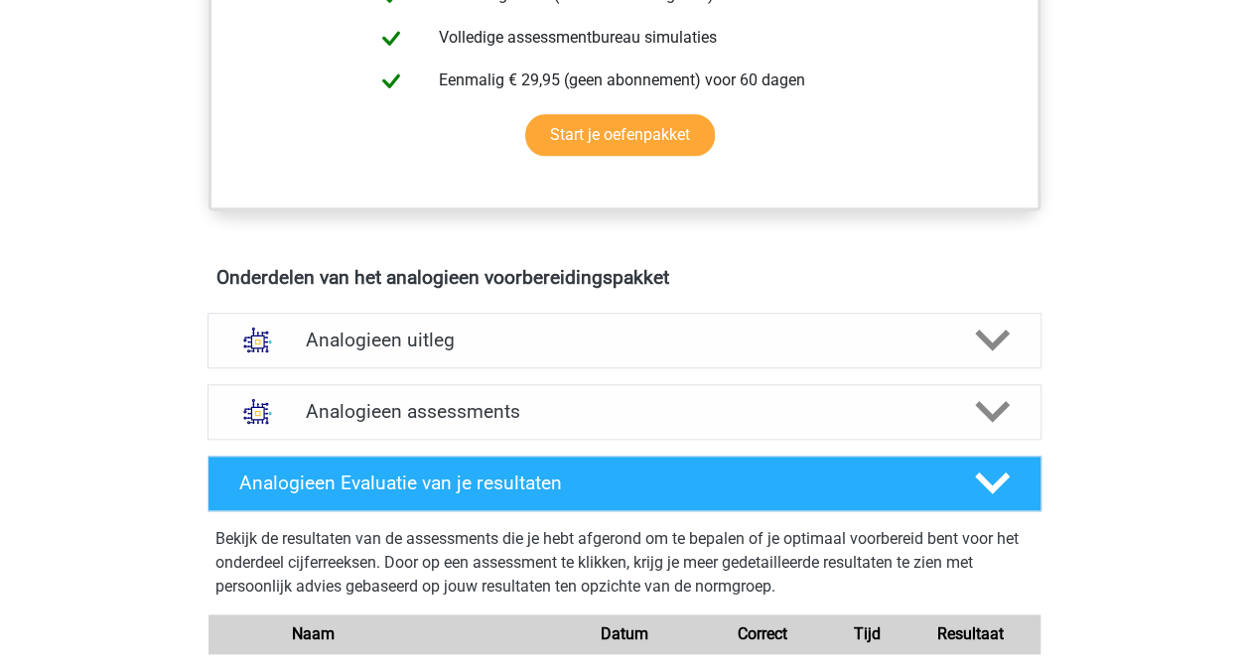
scroll to position [1191, 0]
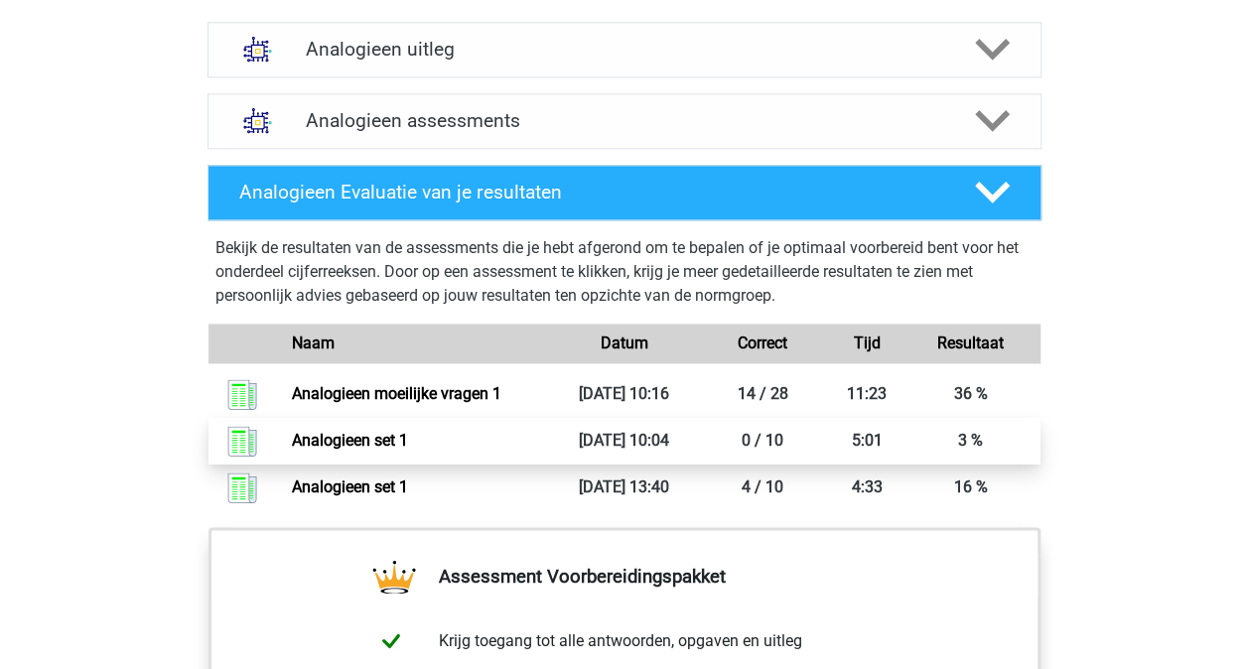
click at [367, 445] on link "Analogieen set 1" at bounding box center [350, 440] width 116 height 19
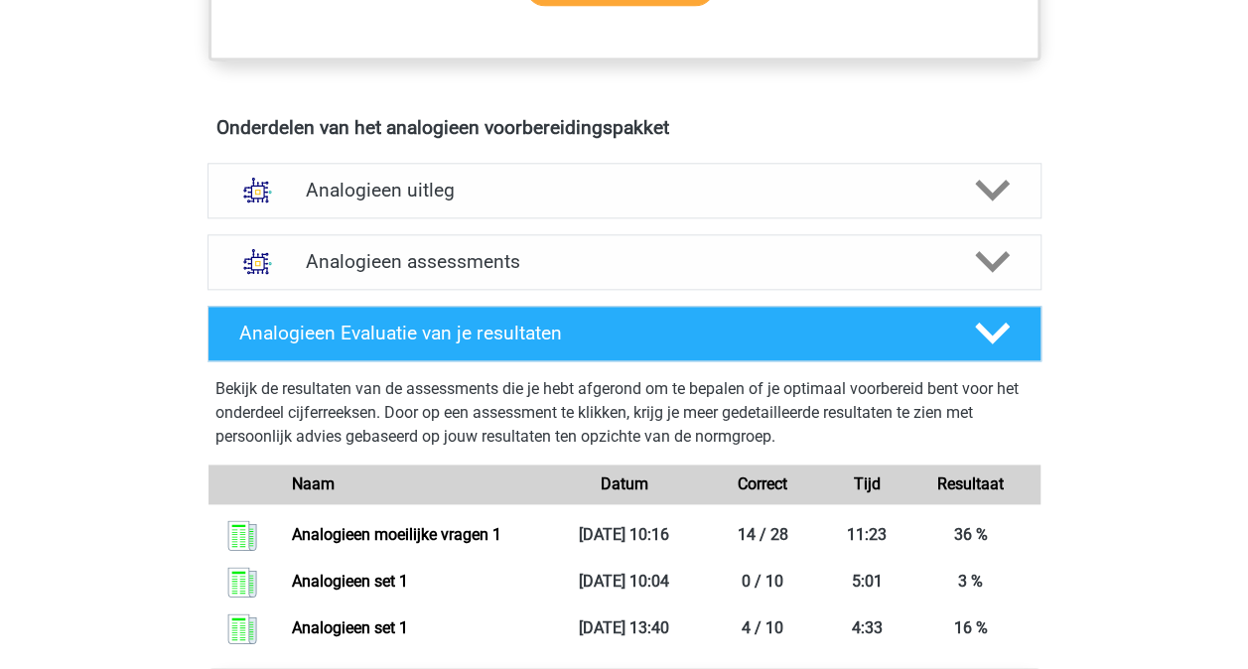
scroll to position [1038, 0]
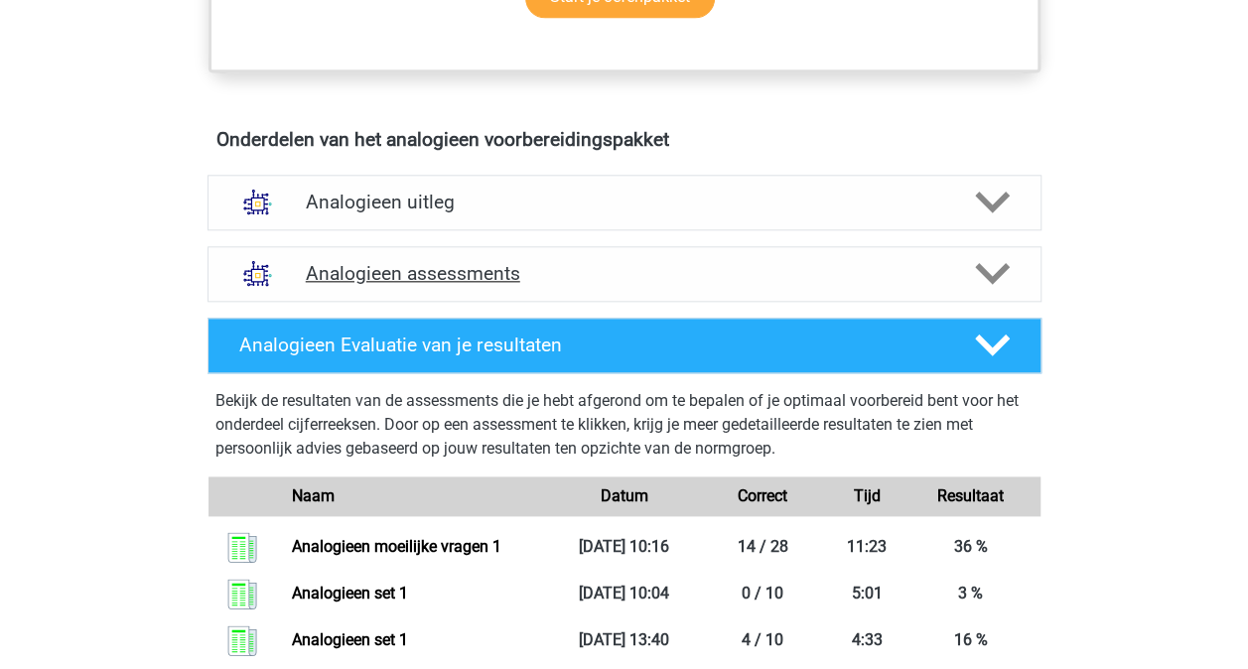
click at [554, 256] on div "Analogieen assessments" at bounding box center [624, 274] width 834 height 56
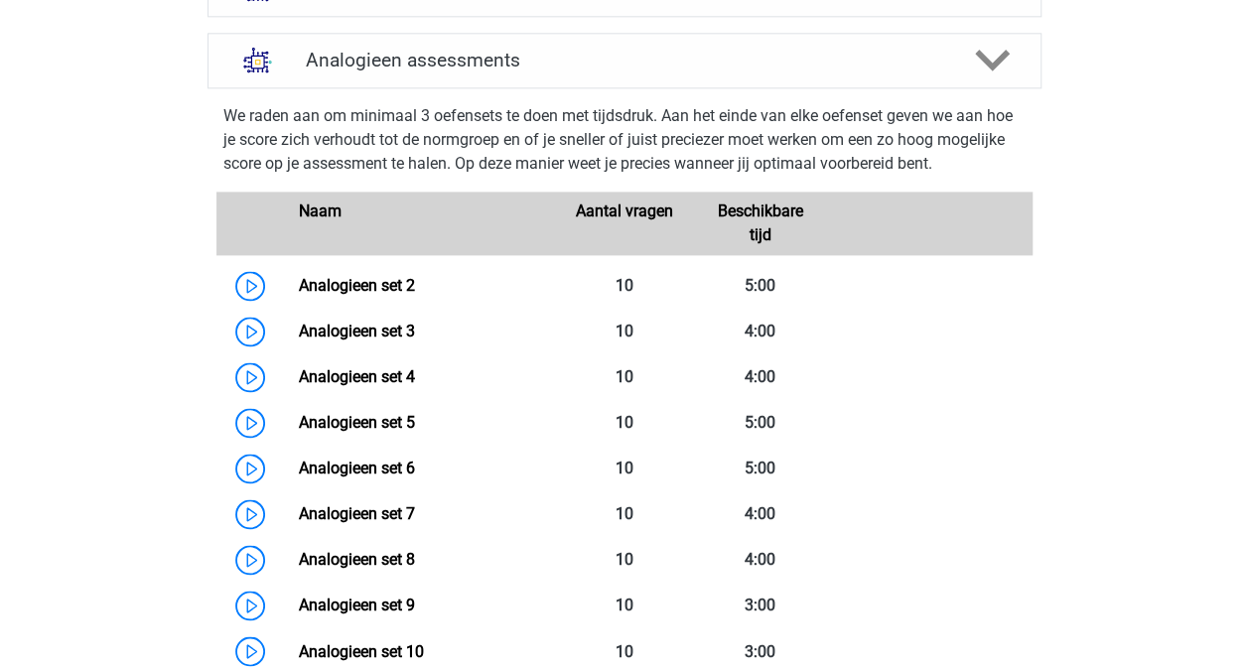
scroll to position [1336, 0]
